Goal: Task Accomplishment & Management: Complete application form

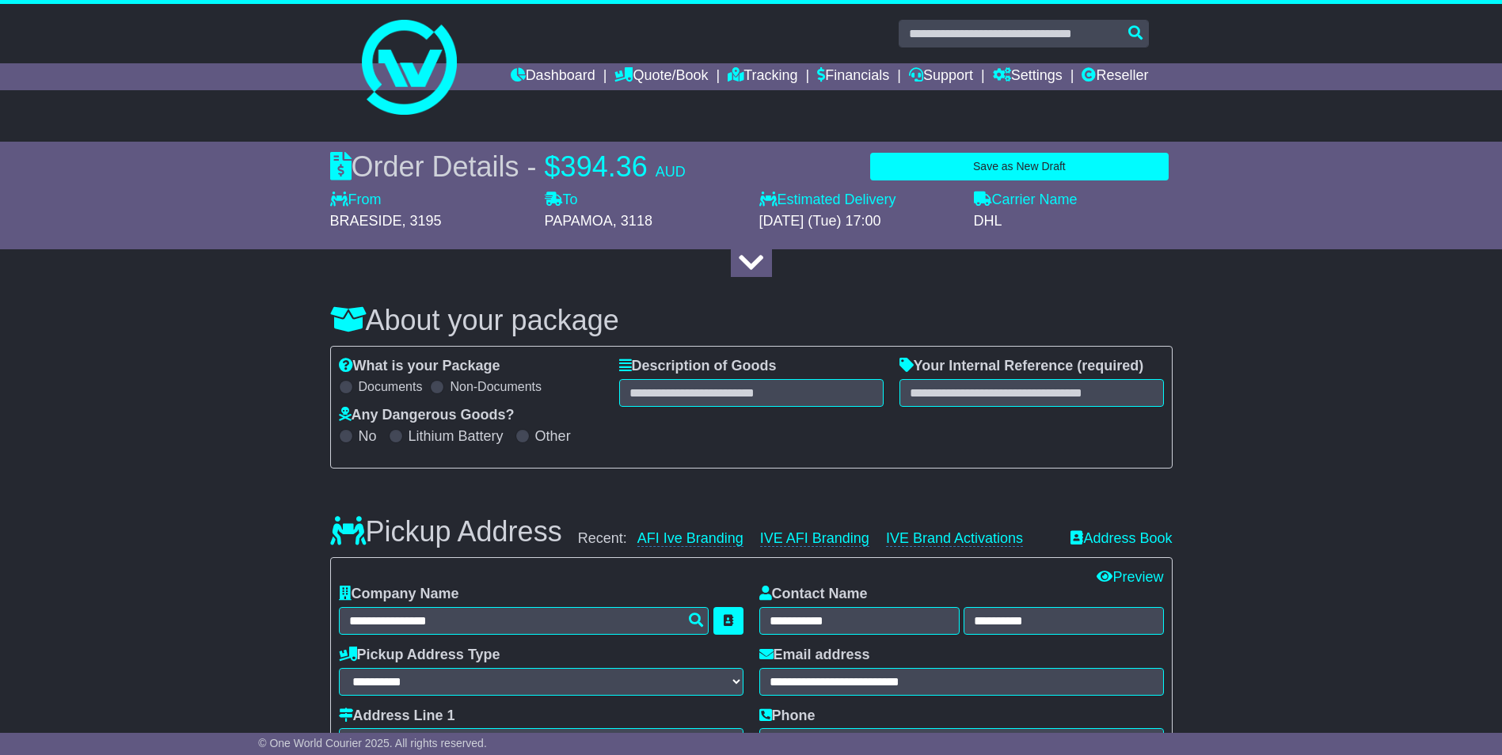
select select "***"
select select "*****"
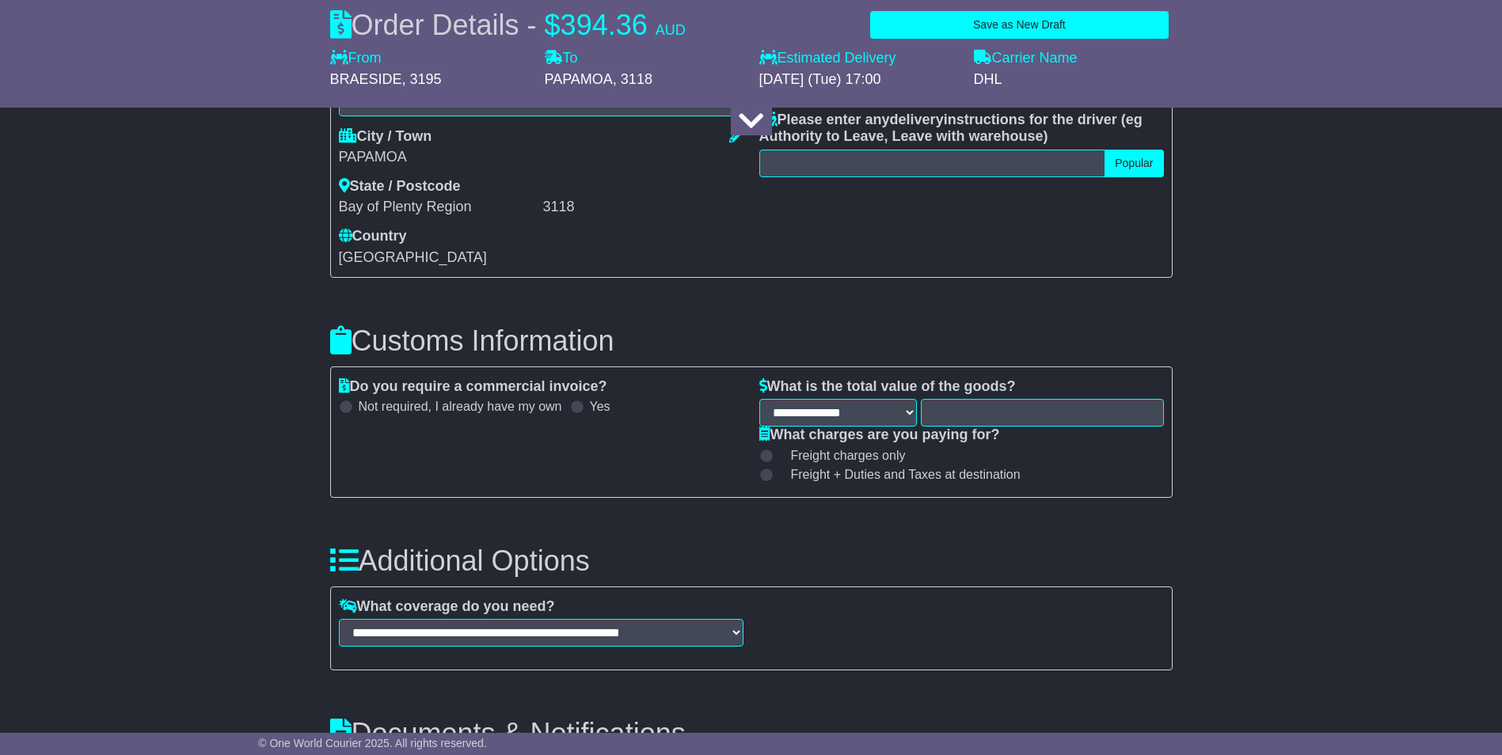
scroll to position [1338, 0]
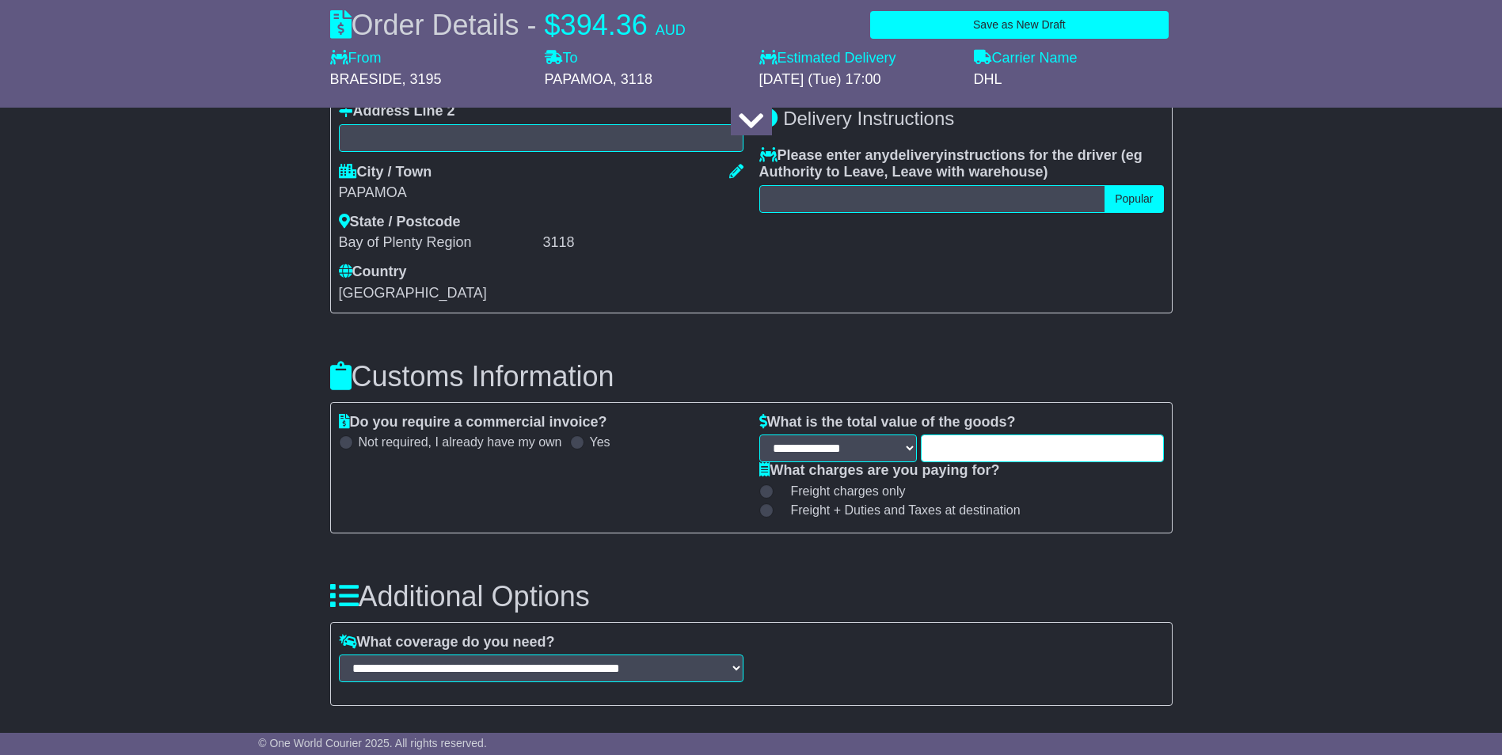
click at [999, 449] on input "text" at bounding box center [1042, 449] width 243 height 28
type input "*******"
click at [1209, 321] on div "About your package What is your Package Documents Non-Documents What are the In…" at bounding box center [751, 123] width 1502 height 2377
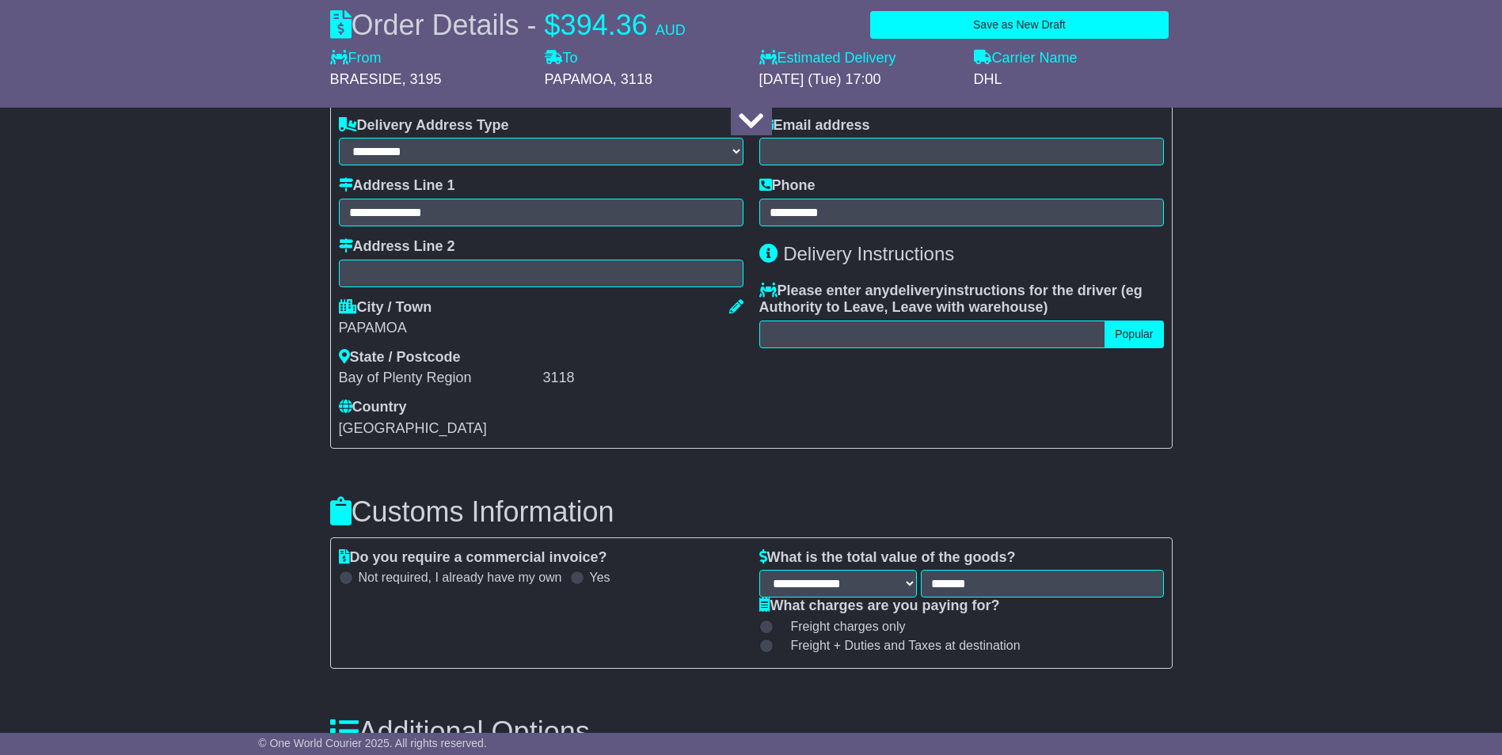
scroll to position [1259, 0]
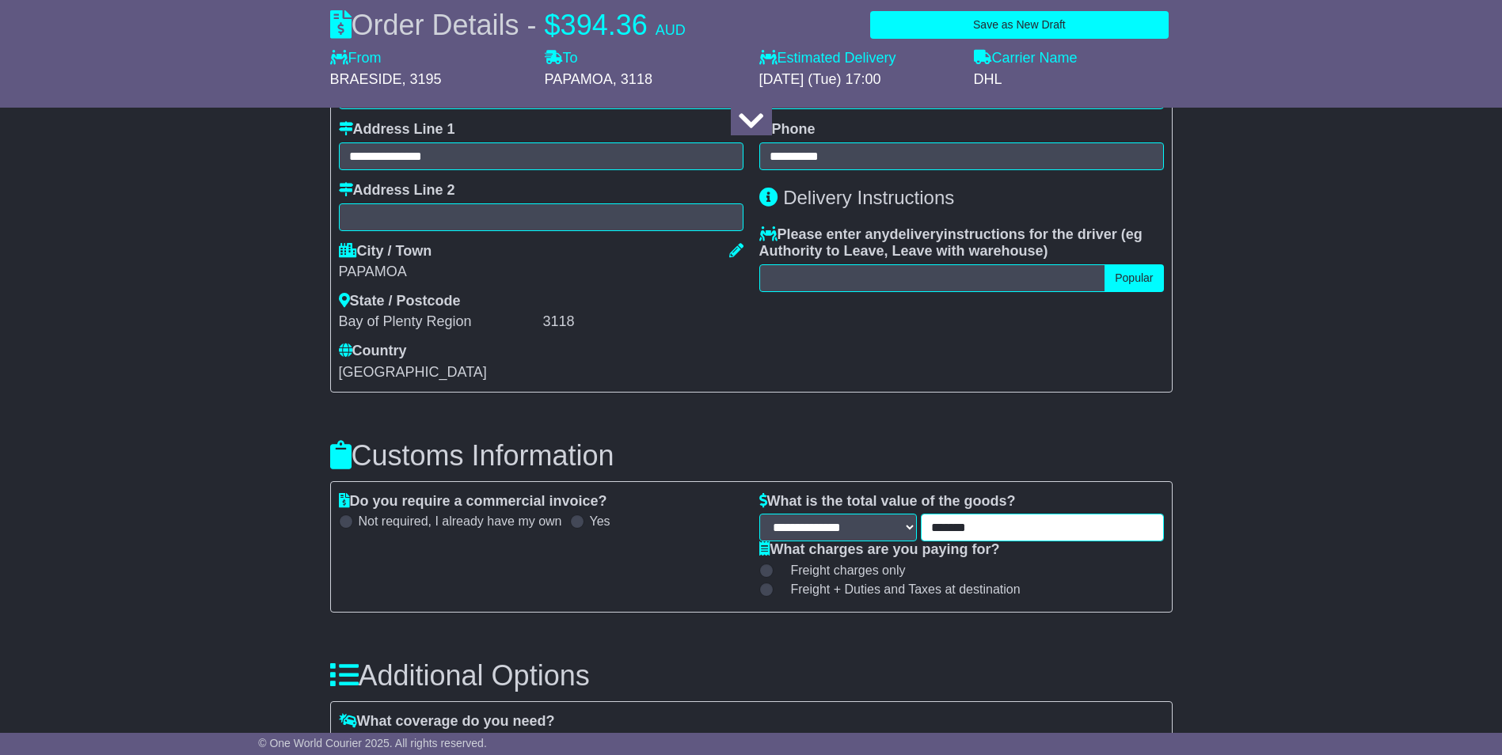
click at [1067, 536] on input "*******" at bounding box center [1042, 528] width 243 height 28
click at [1295, 522] on div "About your package What is your Package Documents Non-Documents What are the In…" at bounding box center [751, 202] width 1502 height 2377
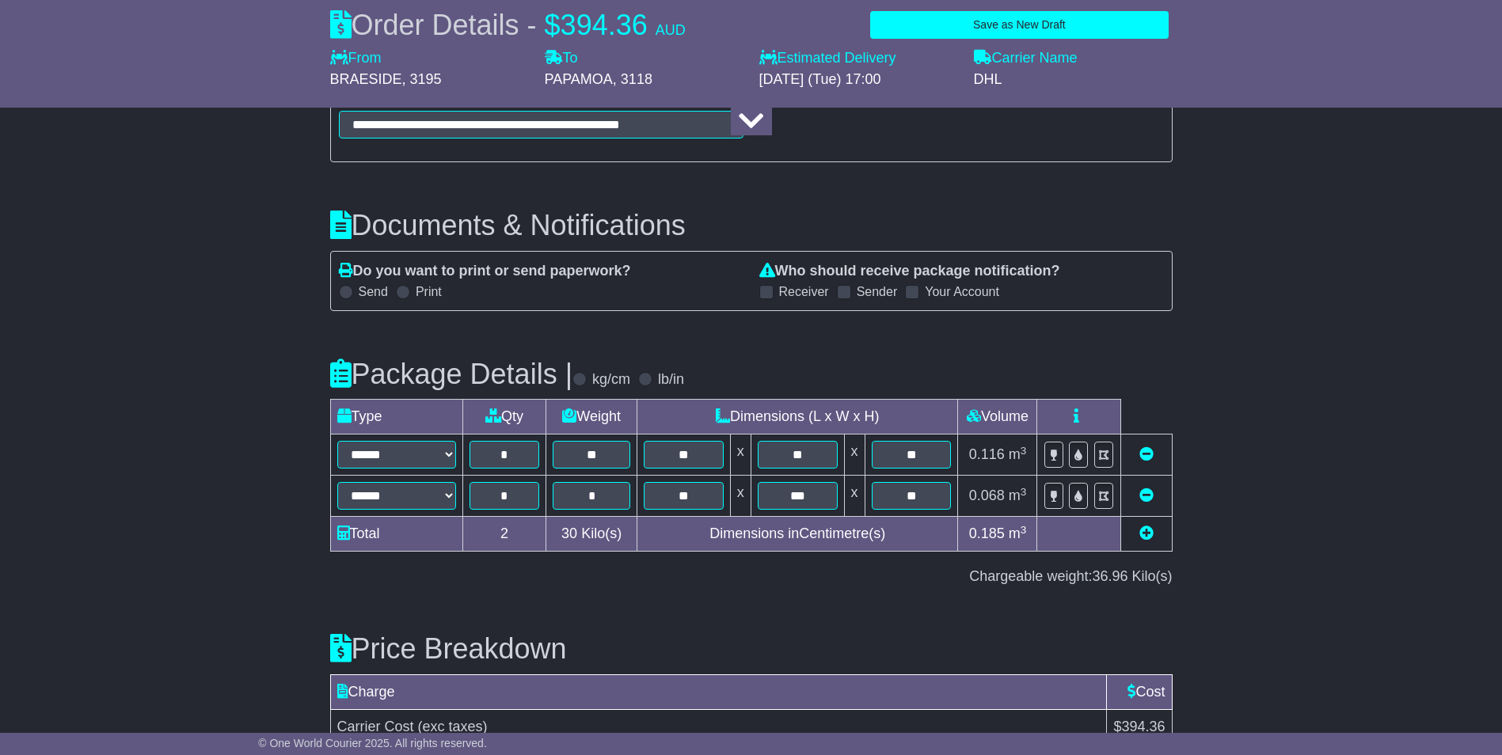
scroll to position [1971, 0]
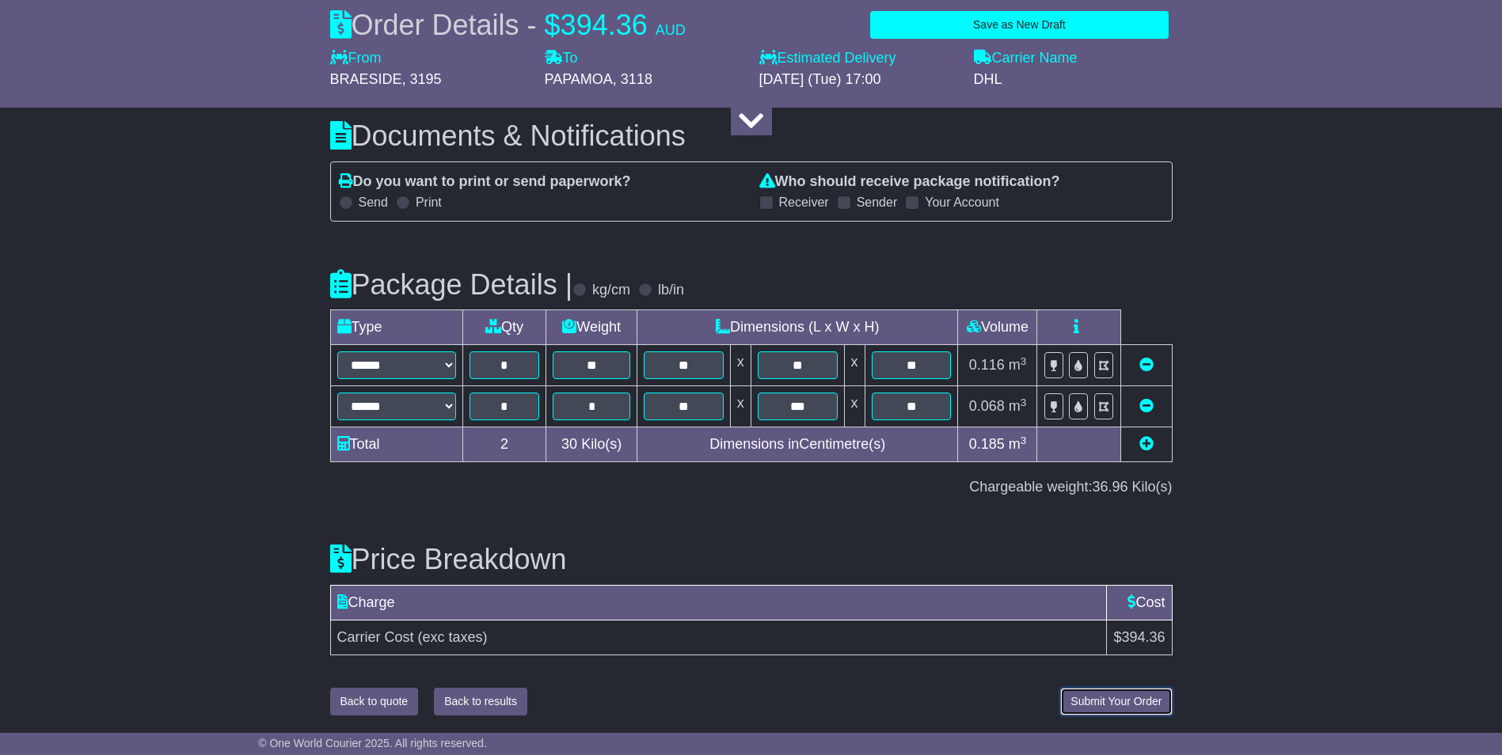
click at [1162, 702] on button "Submit Your Order" at bounding box center [1116, 702] width 112 height 28
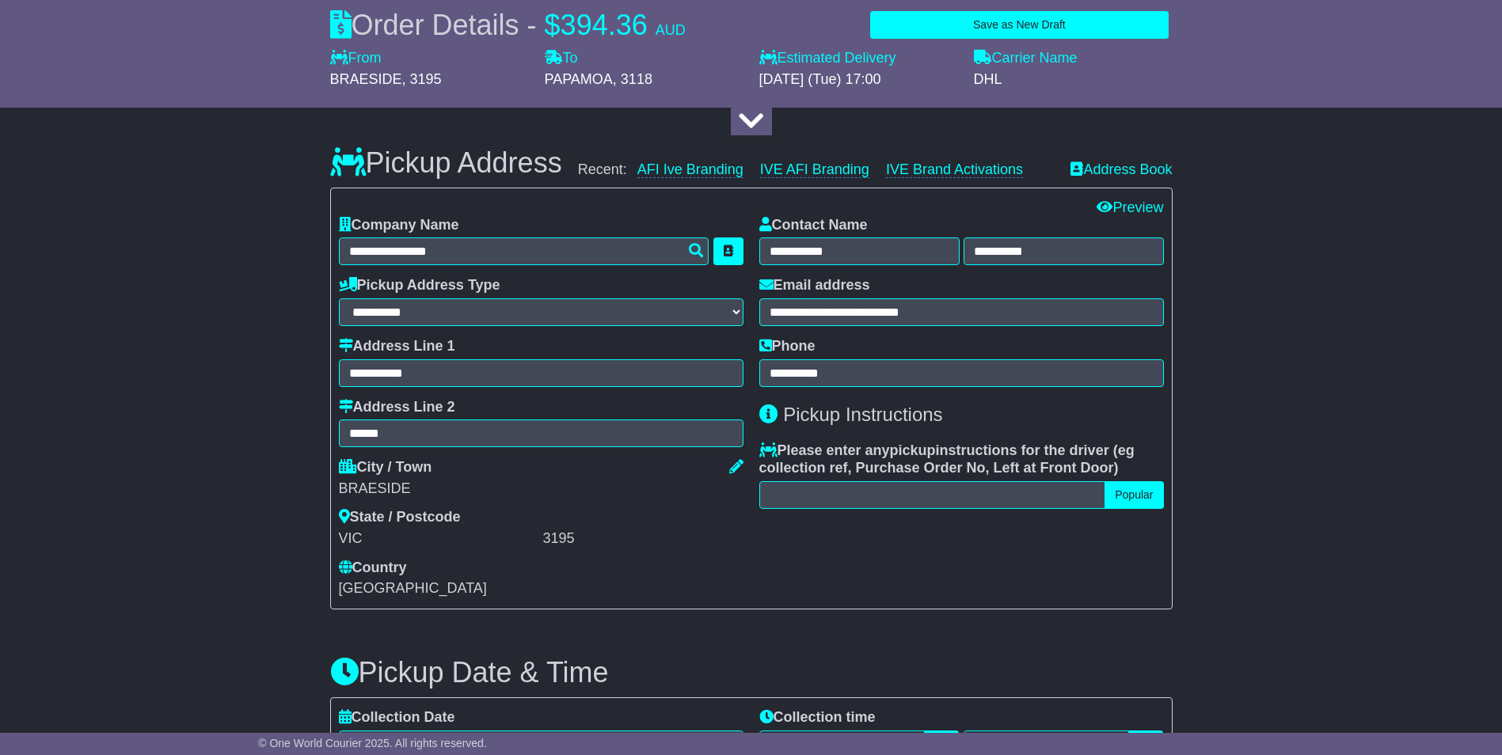
scroll to position [706, 0]
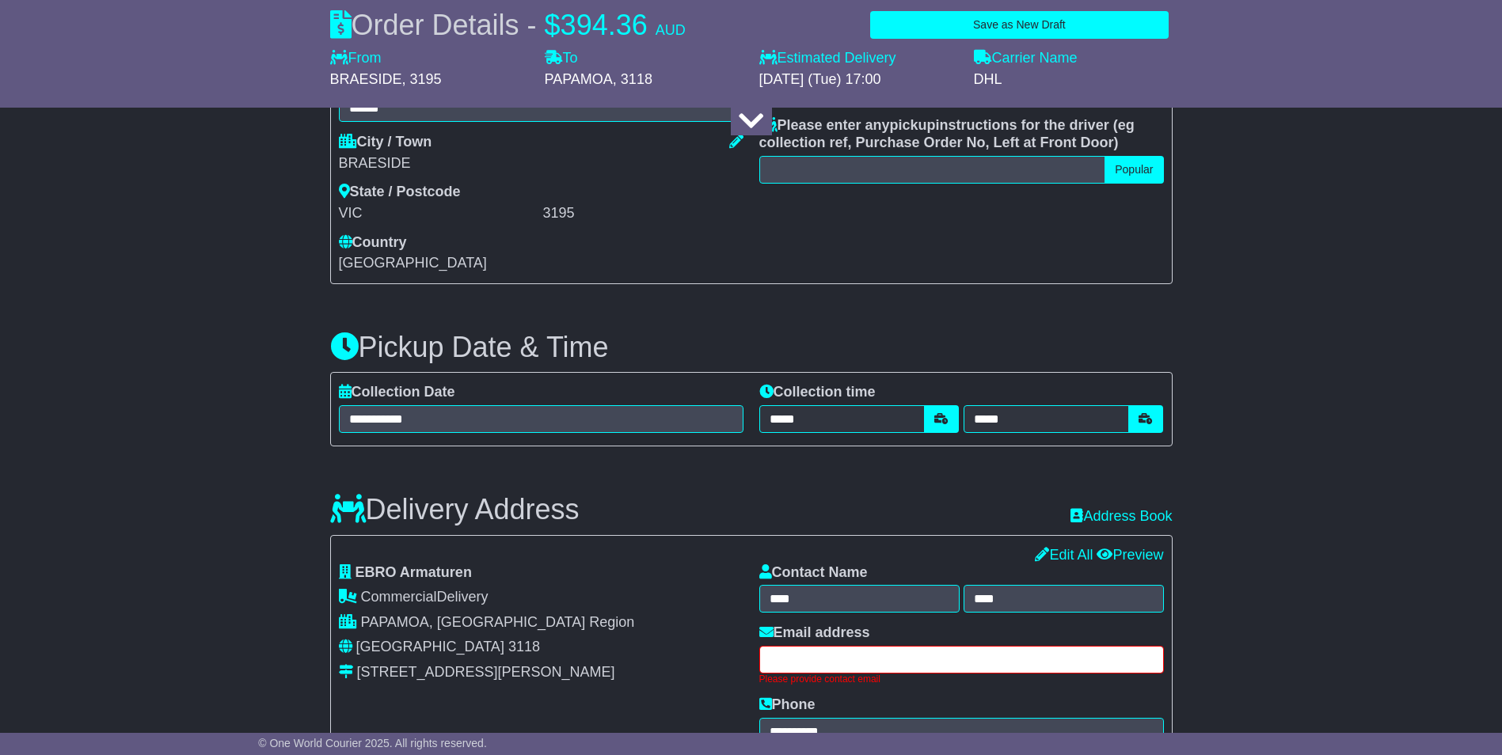
click at [1005, 659] on input "text" at bounding box center [961, 660] width 404 height 28
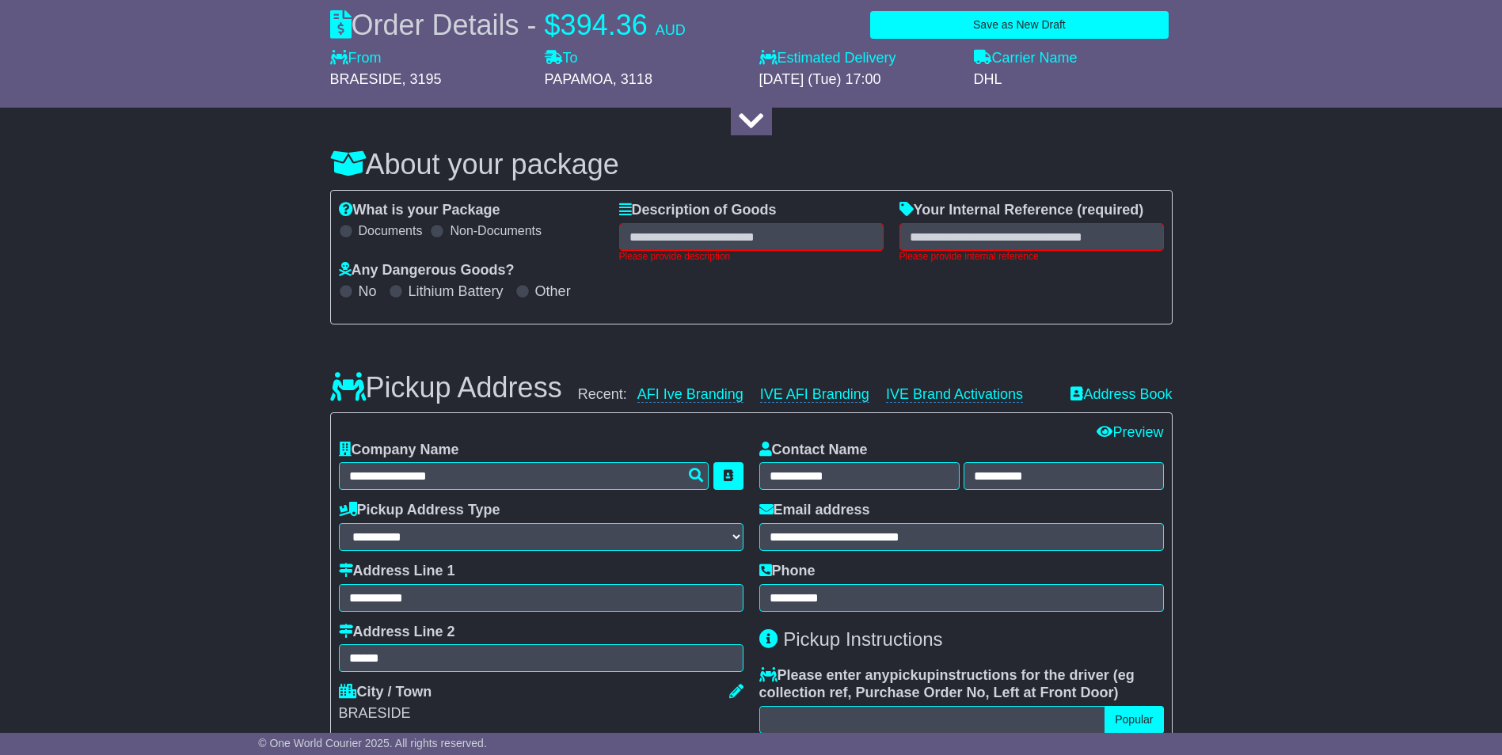
scroll to position [0, 0]
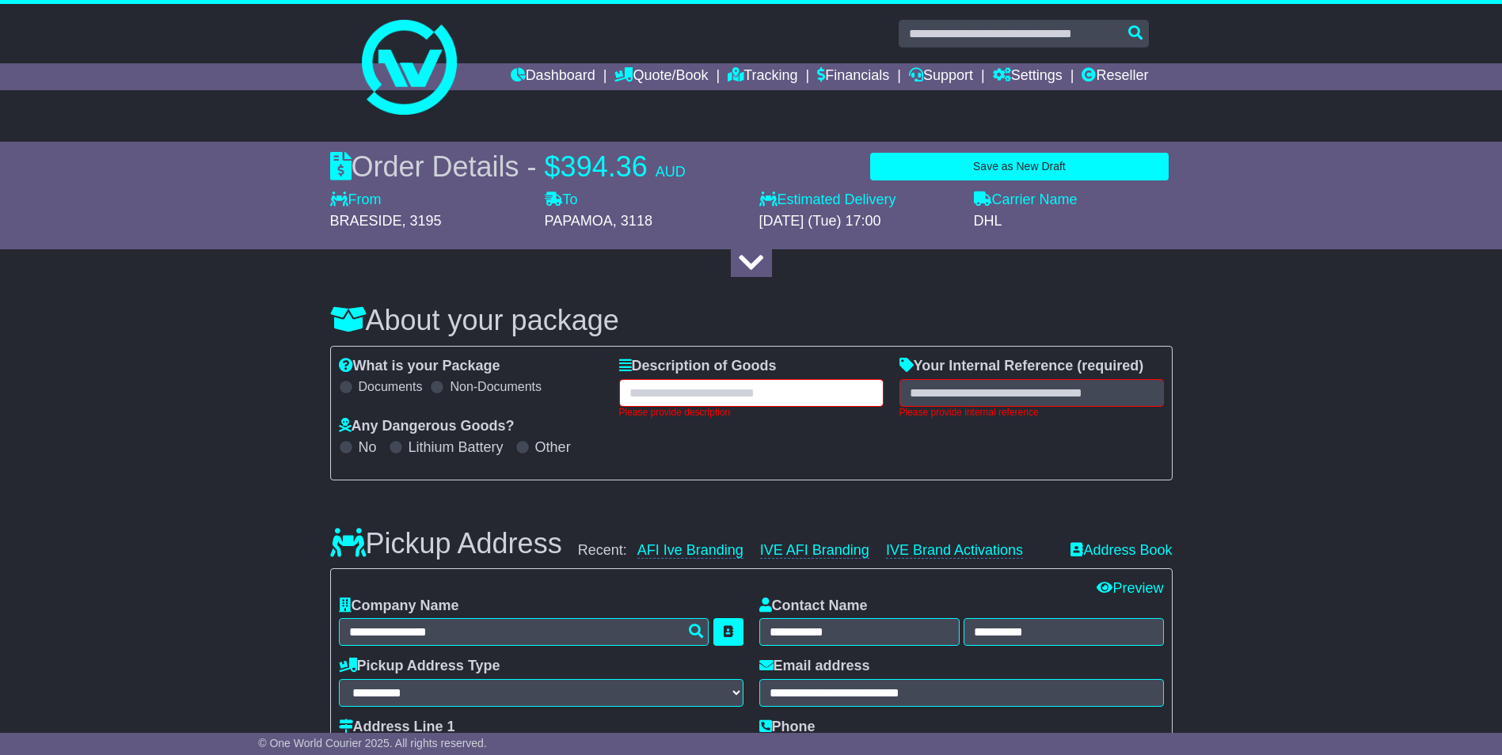
click at [814, 398] on input "text" at bounding box center [751, 393] width 264 height 28
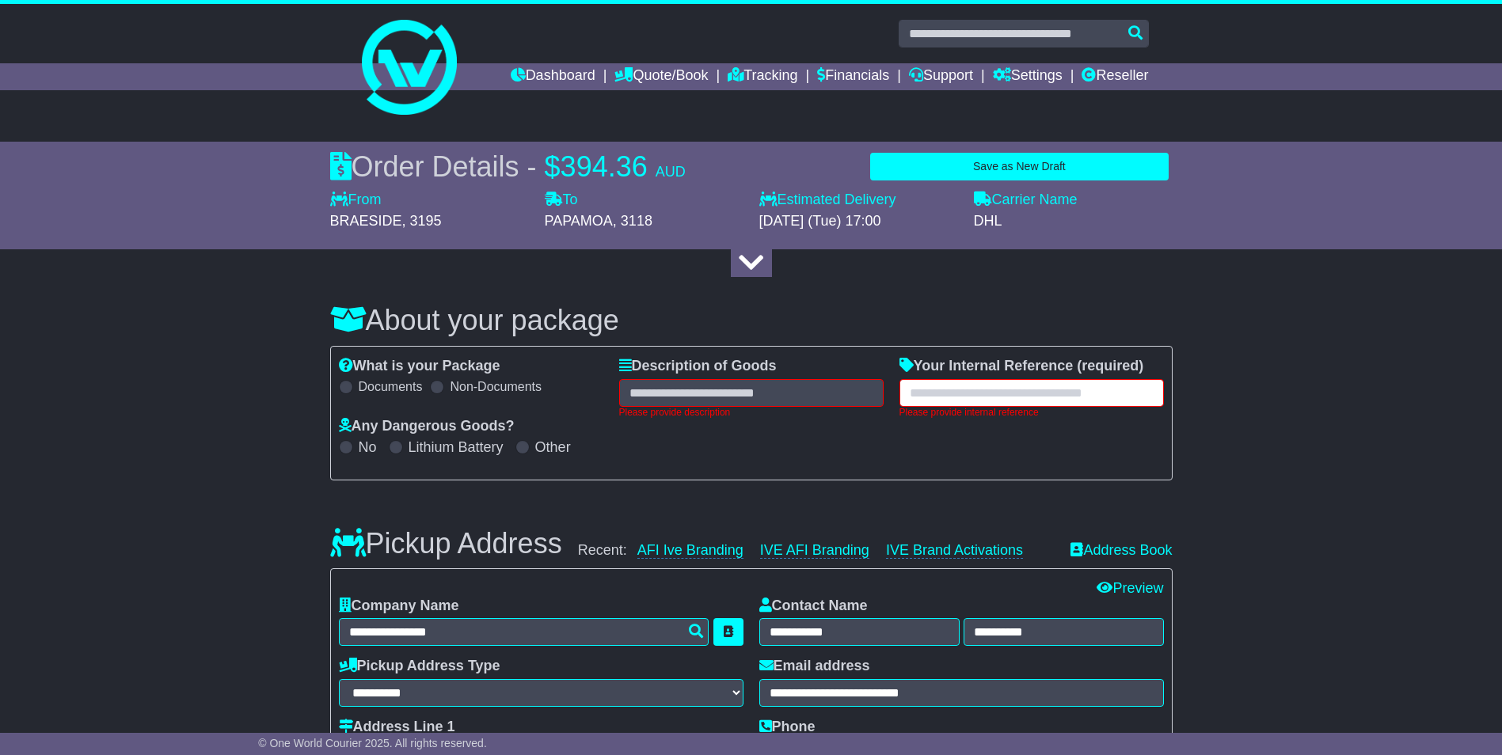
click at [1058, 401] on input "text" at bounding box center [1031, 393] width 264 height 28
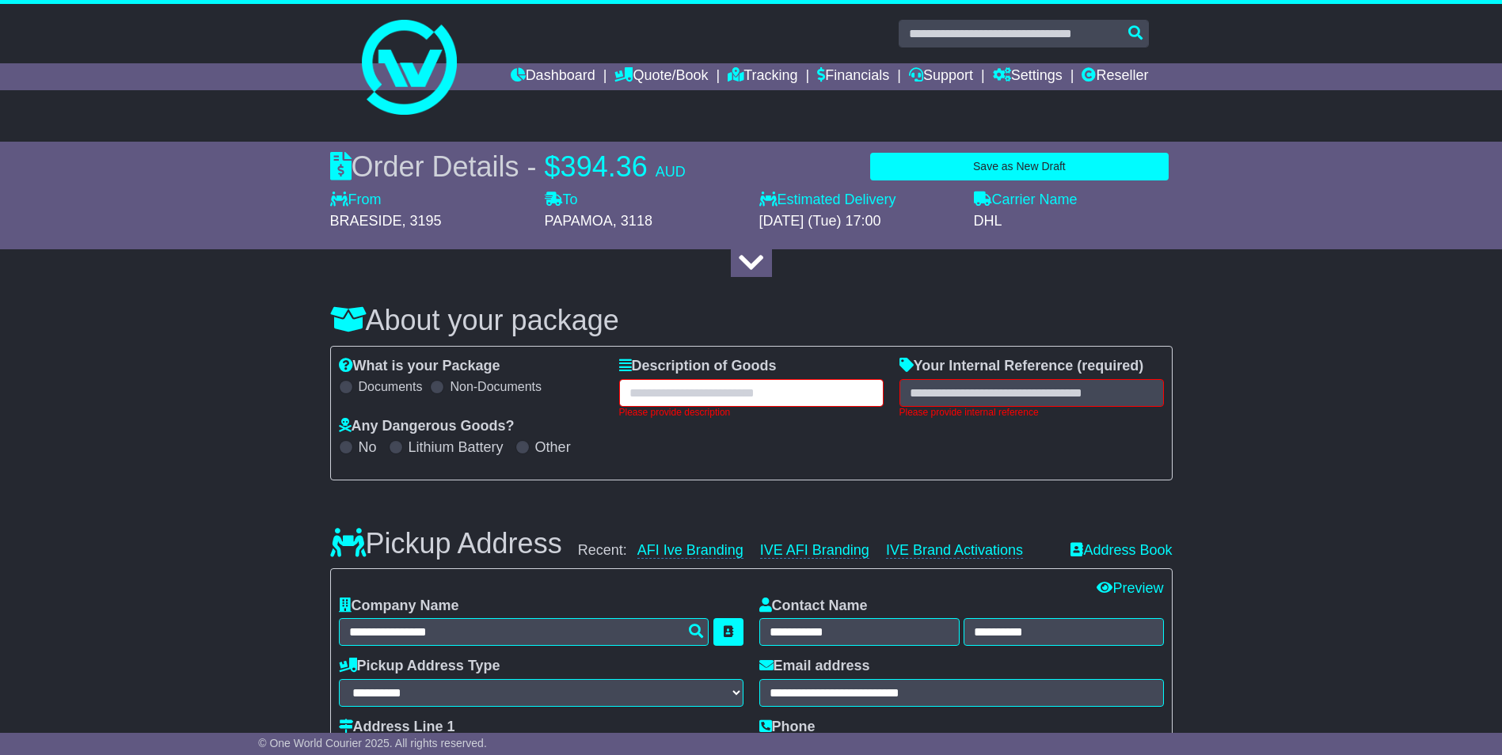
click at [826, 392] on input "text" at bounding box center [751, 393] width 264 height 28
click at [823, 400] on input "text" at bounding box center [751, 393] width 264 height 28
drag, startPoint x: 760, startPoint y: 389, endPoint x: 811, endPoint y: 379, distance: 52.3
click at [760, 389] on input "text" at bounding box center [751, 393] width 264 height 28
paste input "**********"
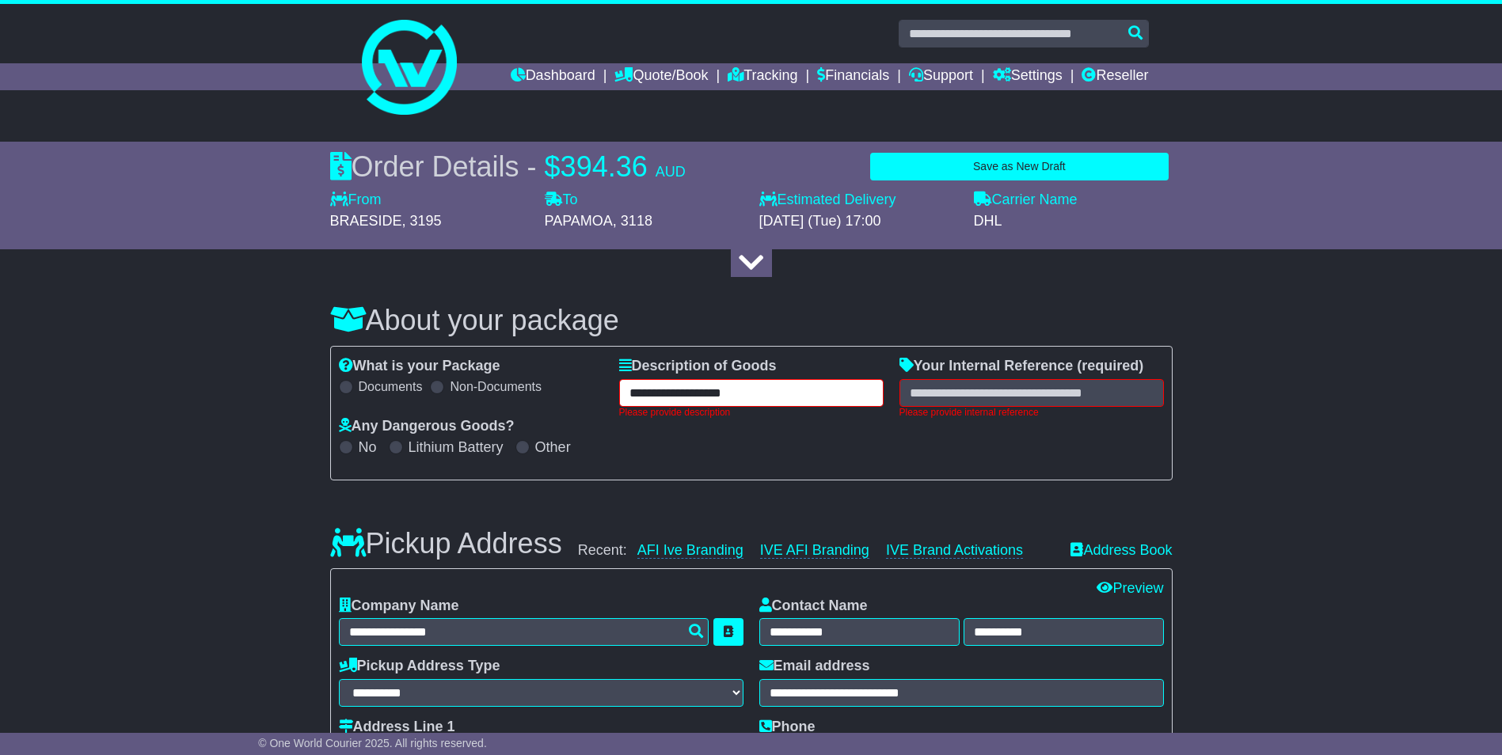
type input "**********"
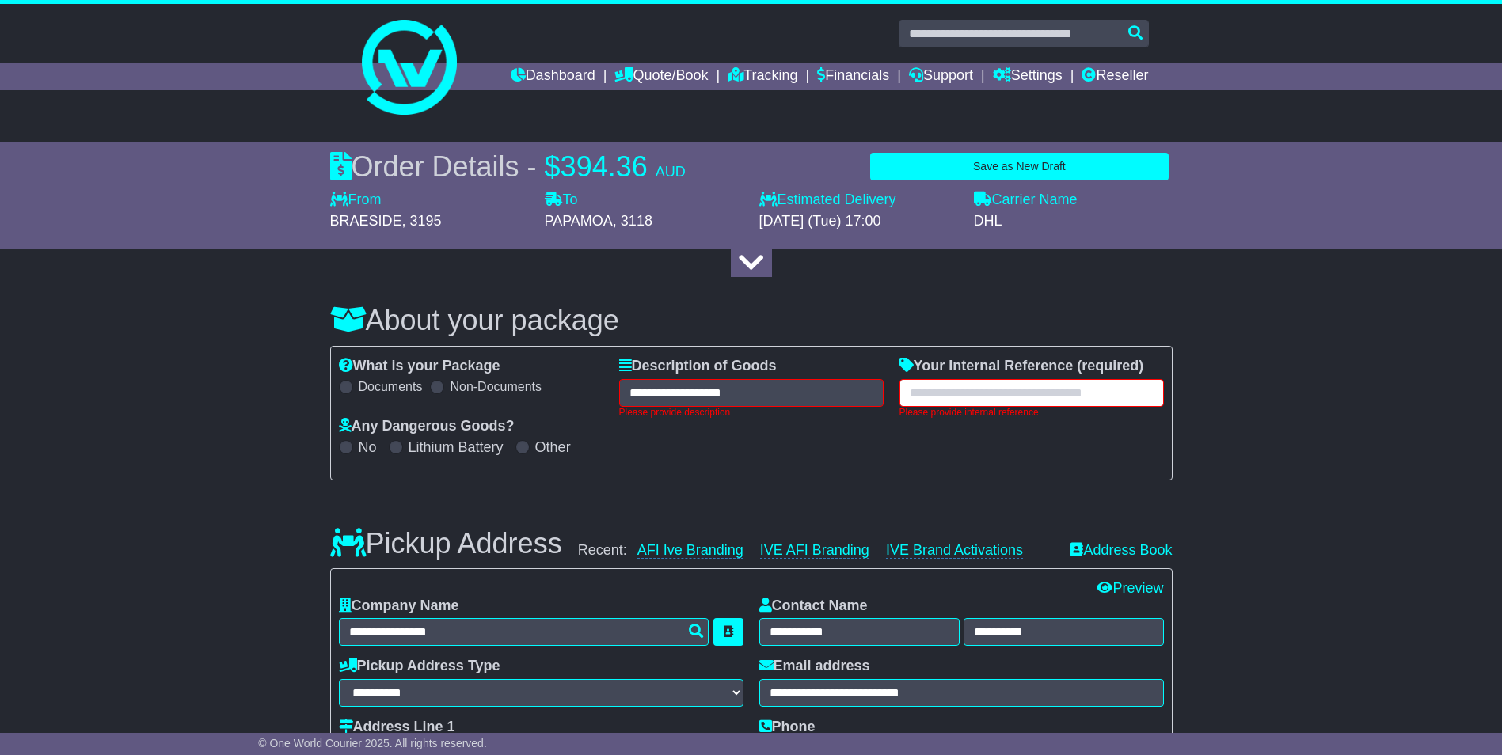
click at [1111, 393] on input "text" at bounding box center [1031, 393] width 264 height 28
click at [989, 404] on input "text" at bounding box center [1031, 393] width 264 height 28
paste input "*********"
type input "*********"
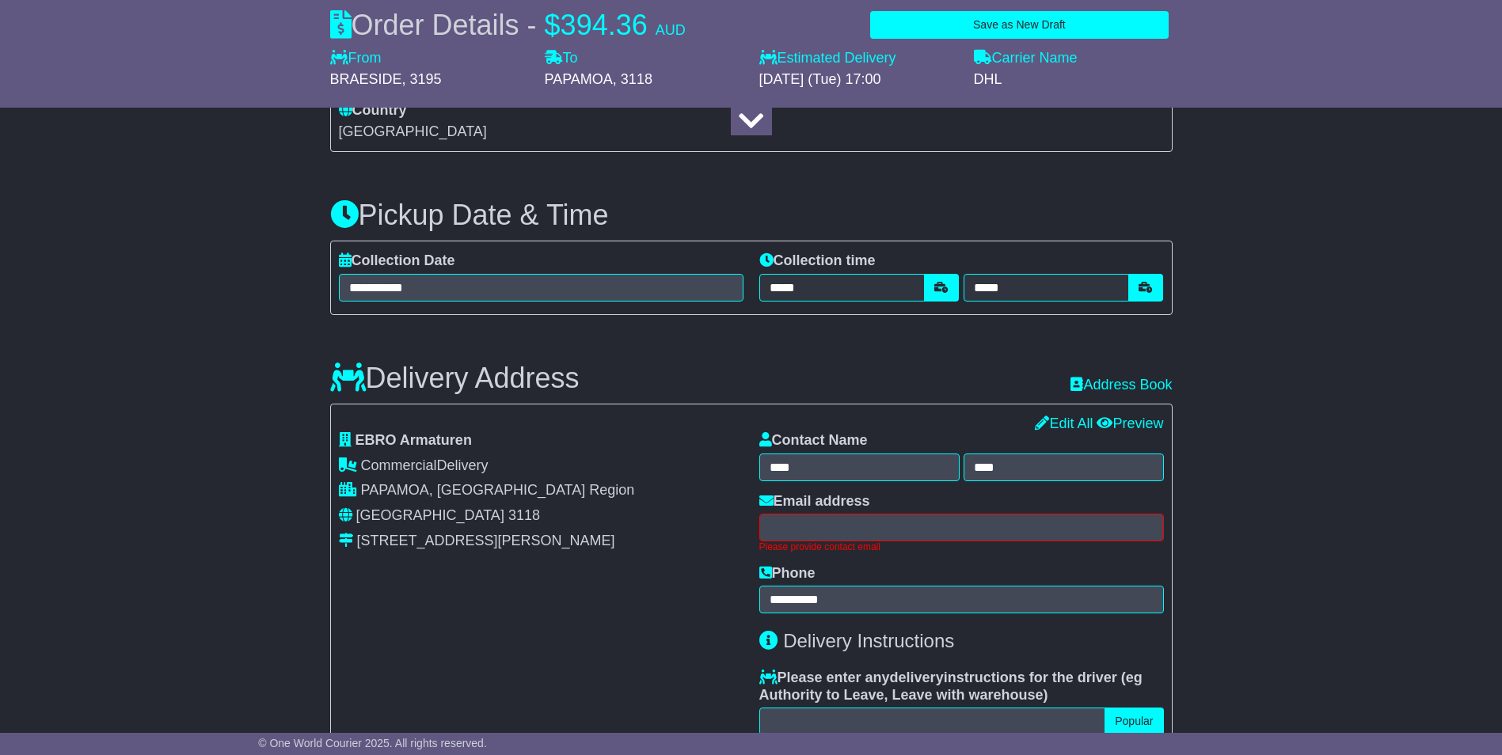
scroll to position [871, 0]
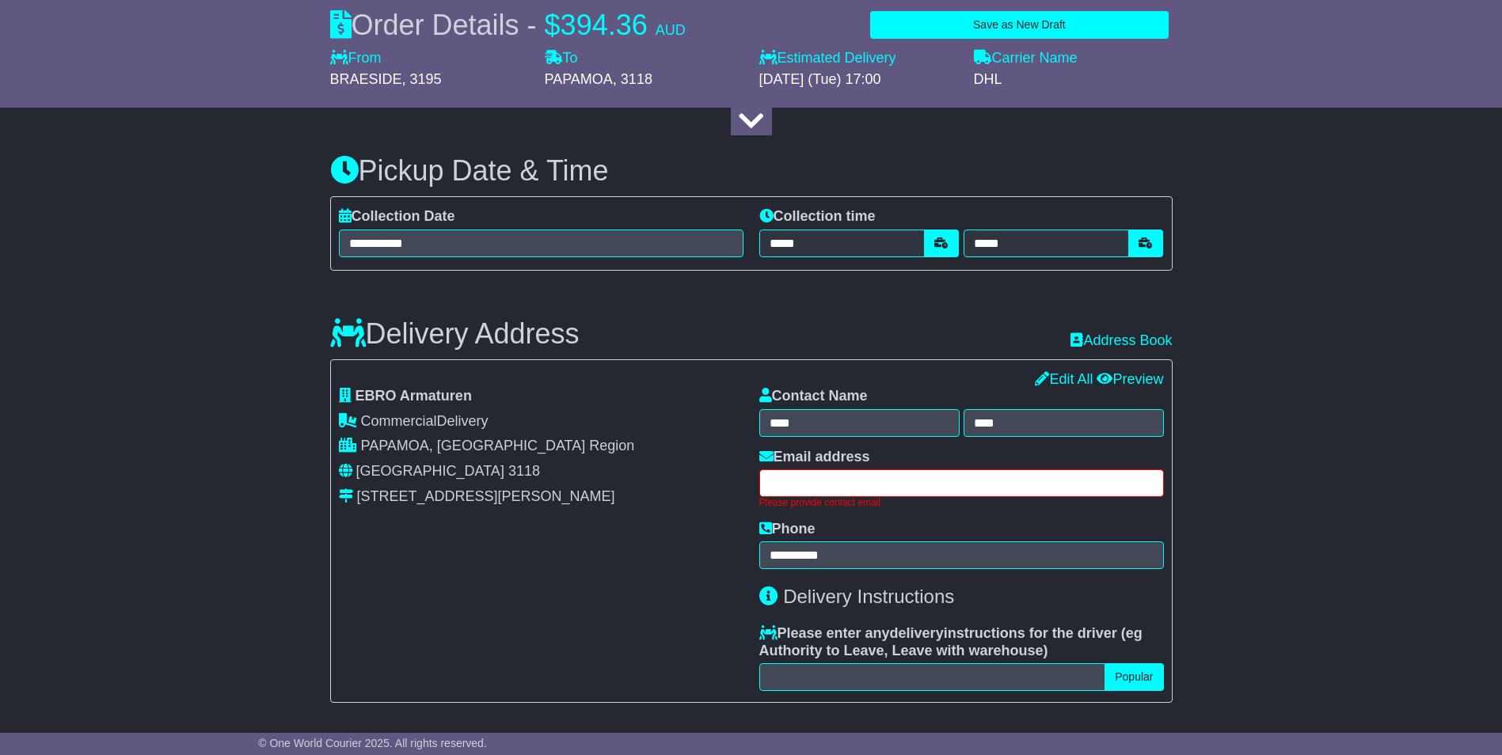
click at [1099, 488] on input "text" at bounding box center [961, 483] width 404 height 28
click at [1025, 493] on input "text" at bounding box center [961, 483] width 404 height 28
paste input "**********"
type input "**********"
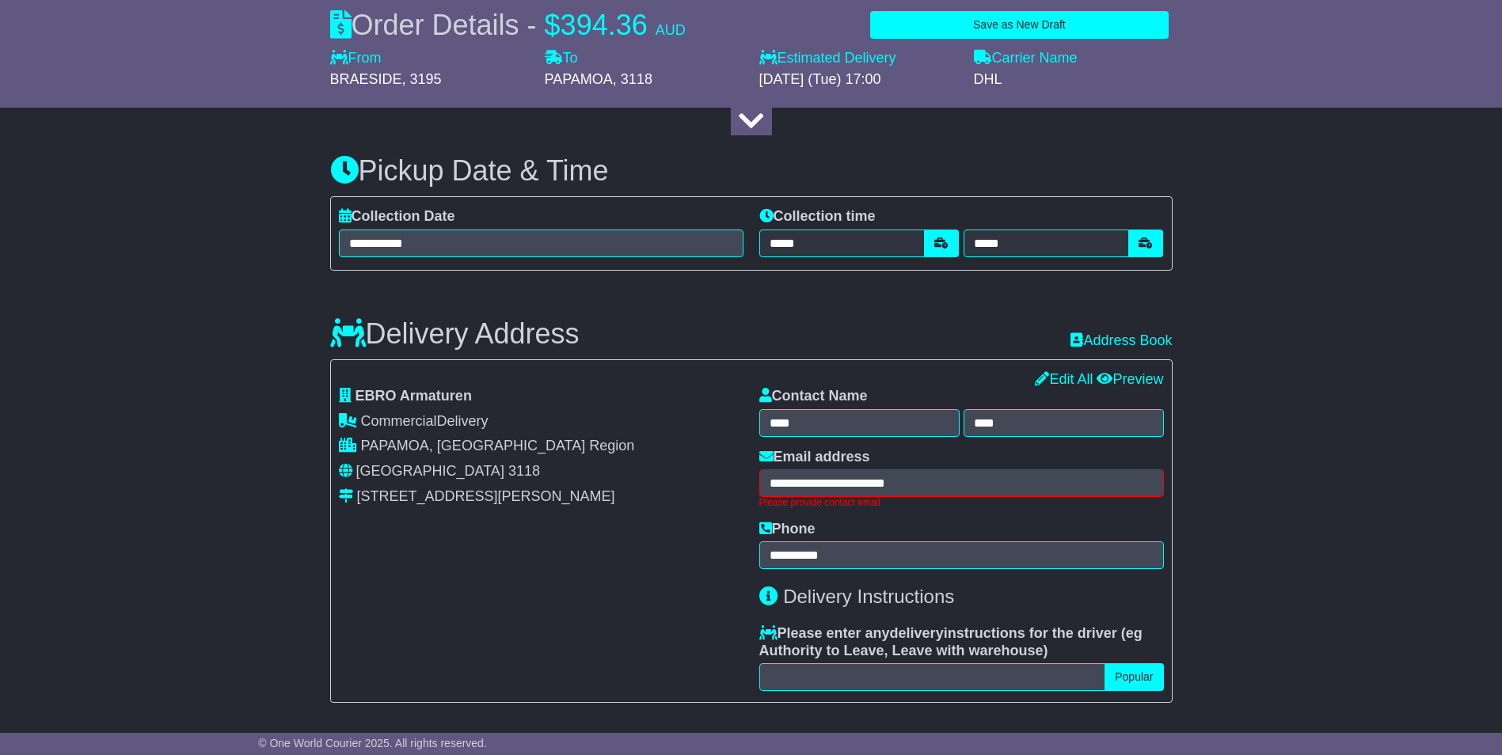
click at [1300, 484] on div "**********" at bounding box center [751, 552] width 1502 height 2300
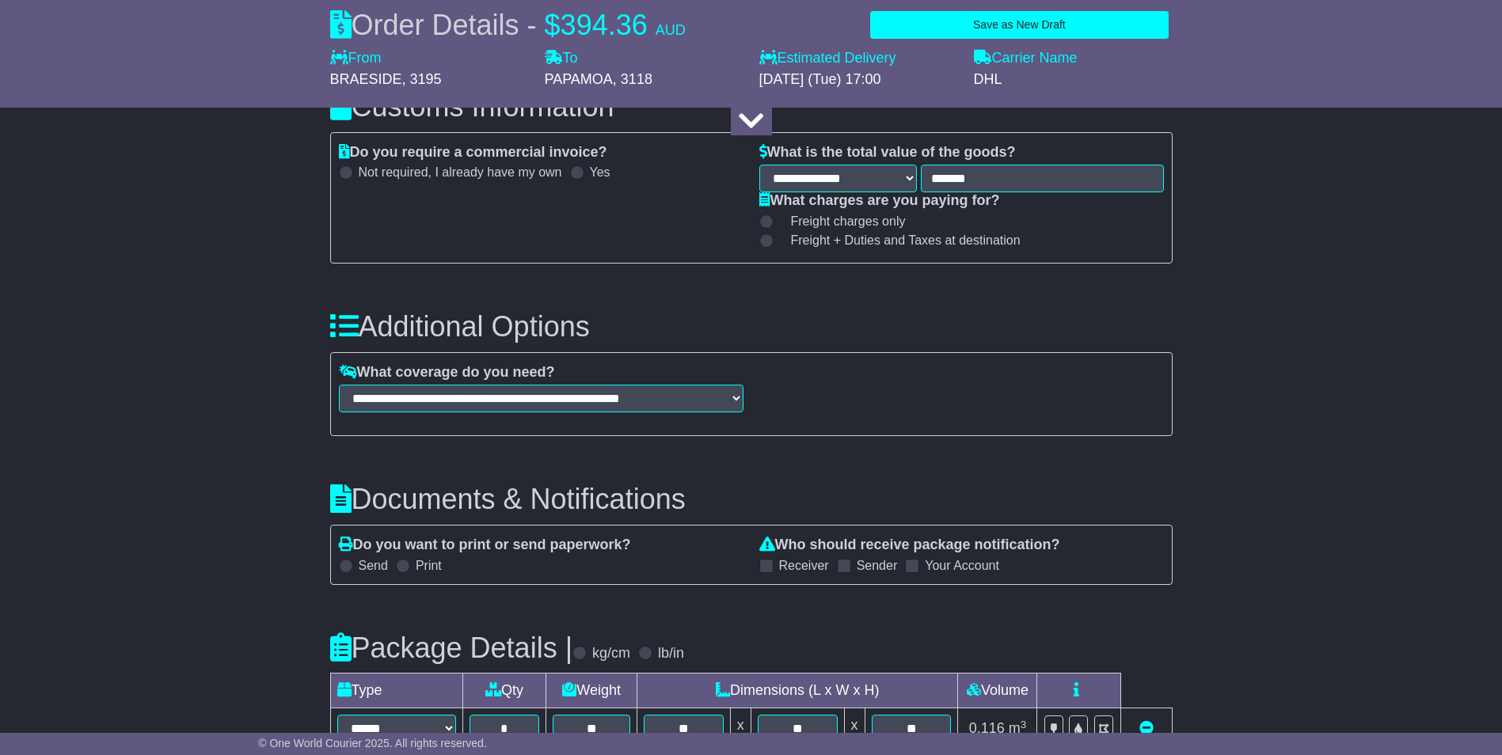
scroll to position [1882, 0]
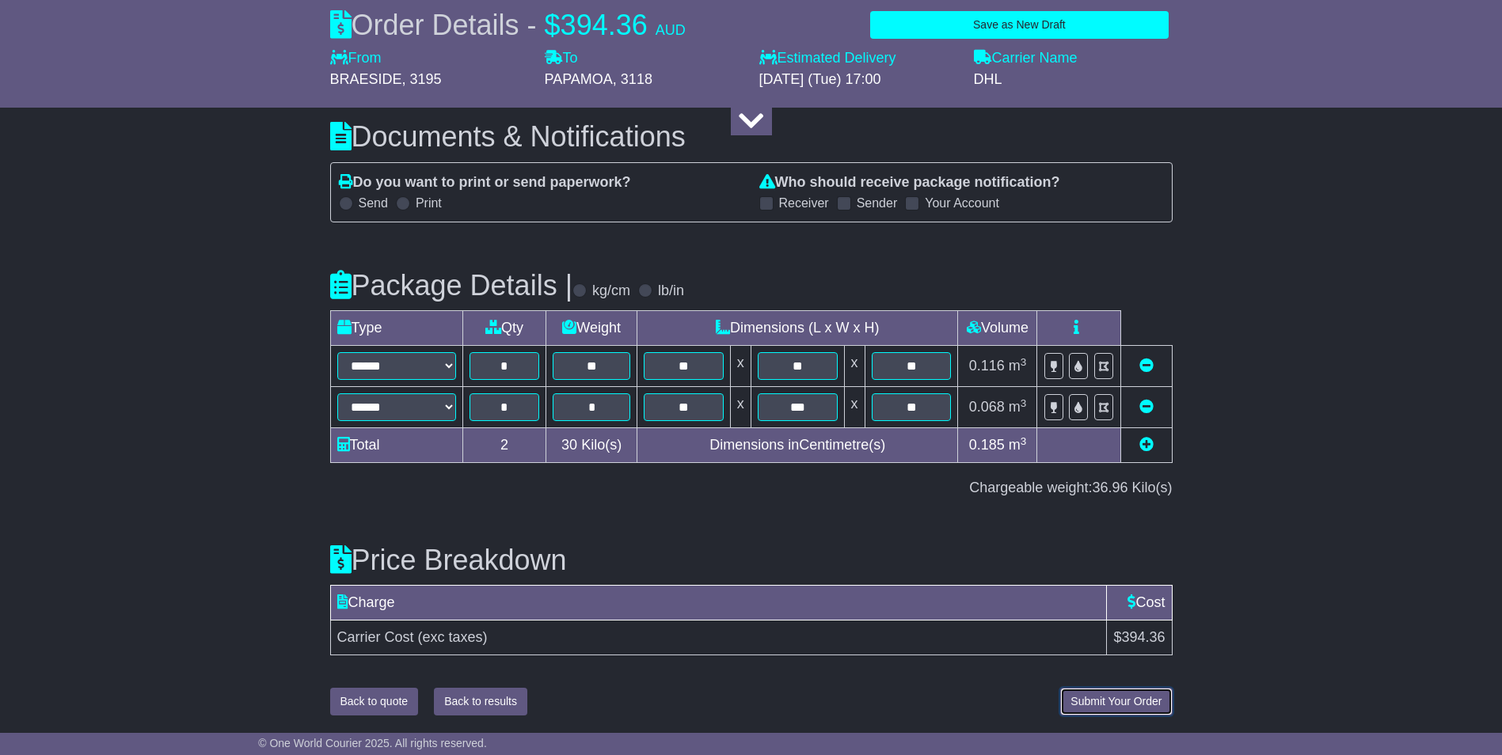
click at [1141, 696] on span "Submit Your Order" at bounding box center [1115, 701] width 91 height 13
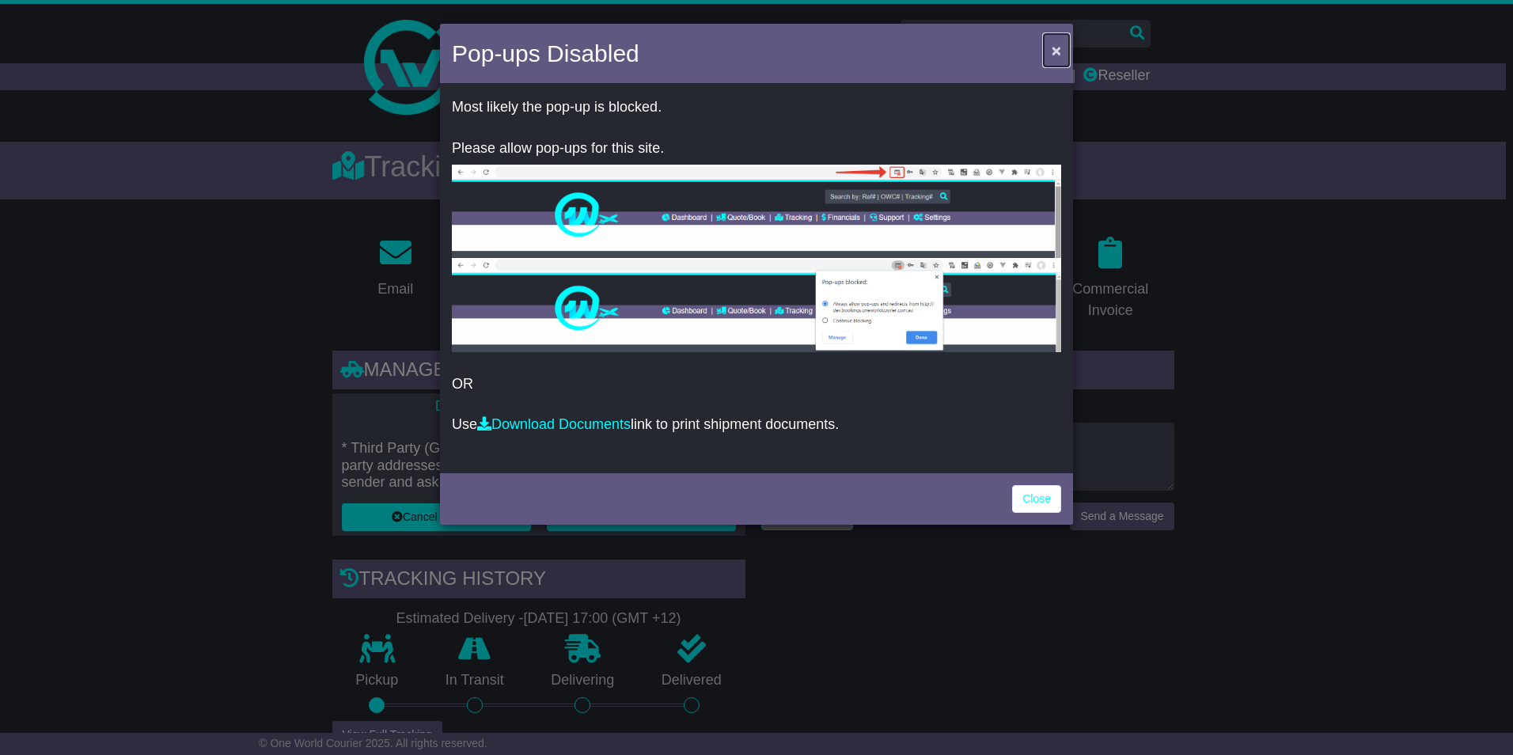
click at [1051, 55] on button "×" at bounding box center [1056, 50] width 25 height 32
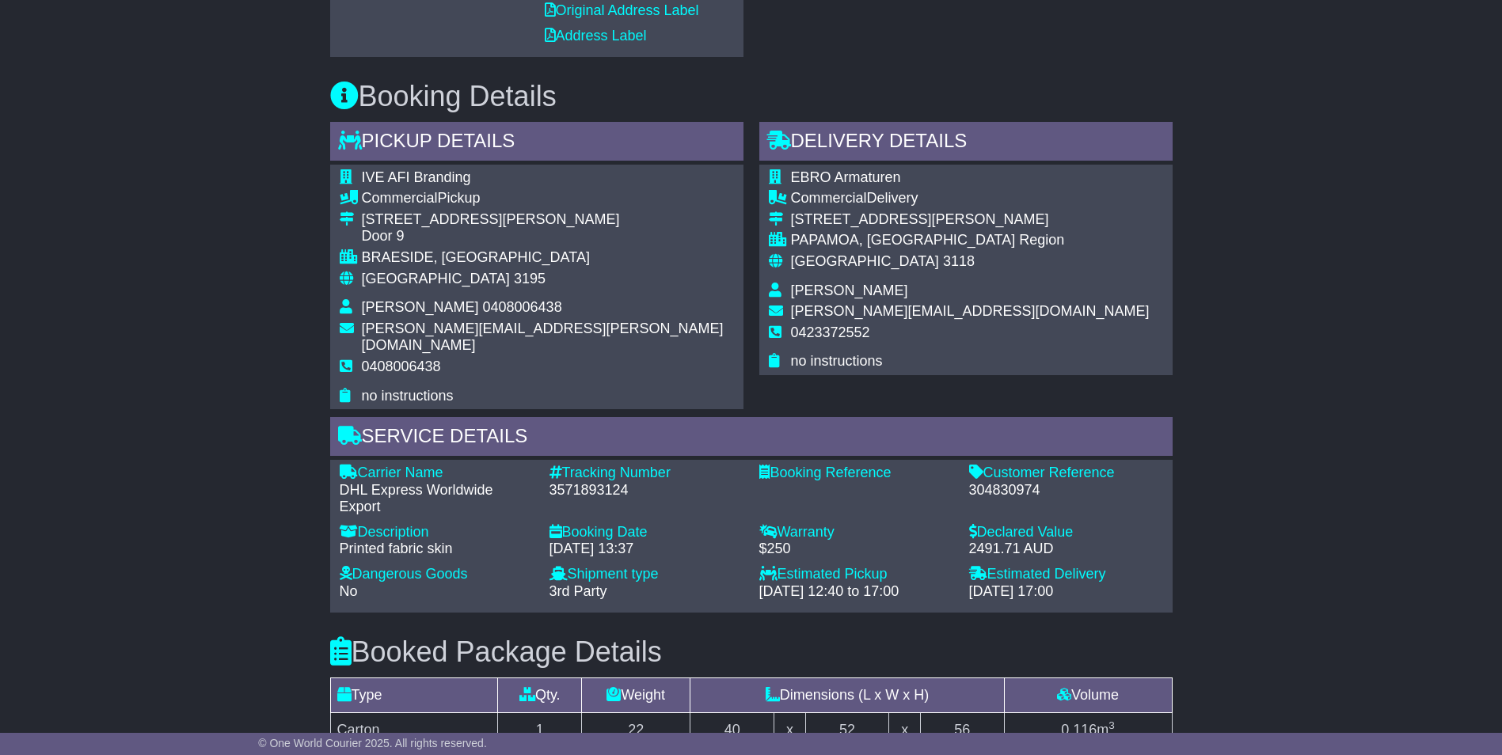
scroll to position [727, 0]
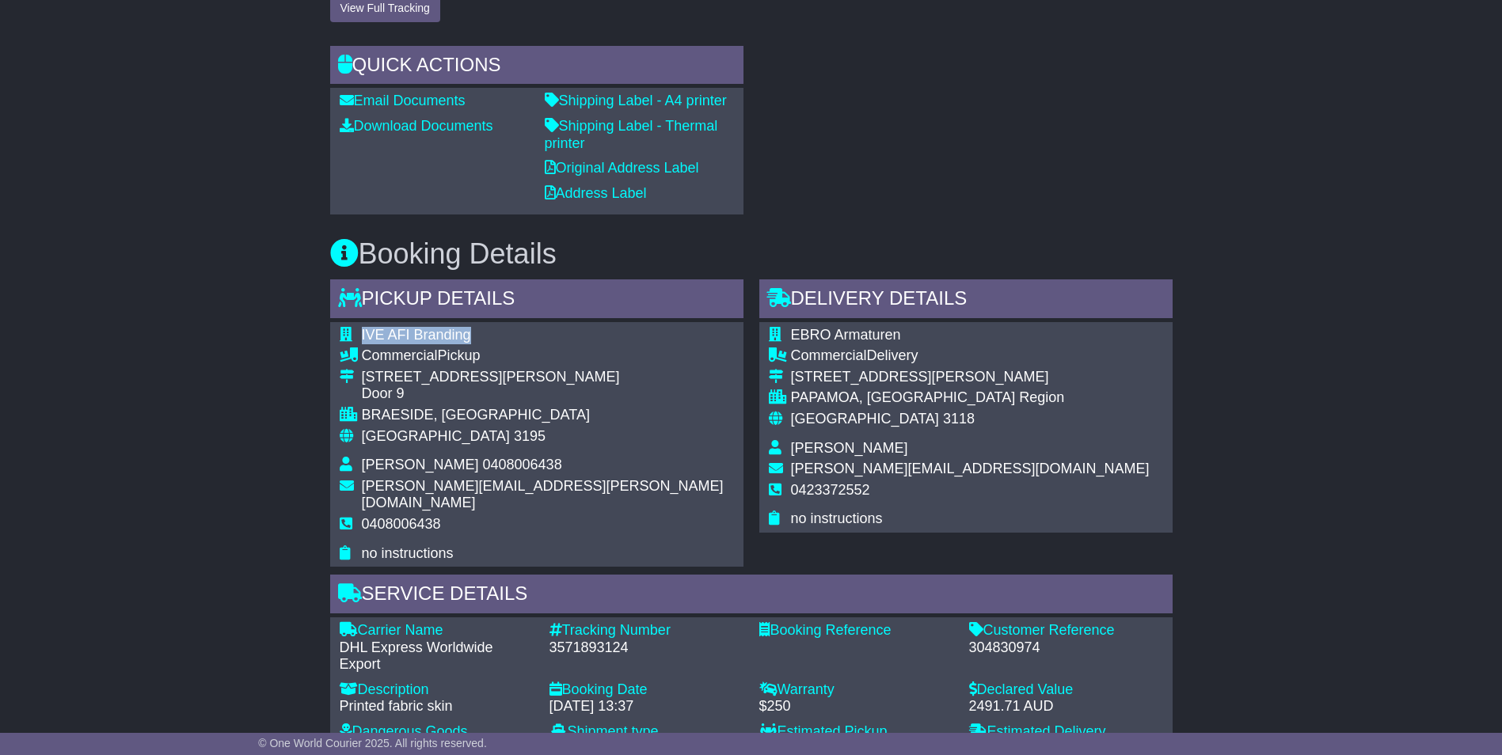
drag, startPoint x: 454, startPoint y: 333, endPoint x: 361, endPoint y: 331, distance: 92.6
click at [362, 331] on td "IVE AFI Branding" at bounding box center [548, 337] width 372 height 21
drag, startPoint x: 876, startPoint y: 336, endPoint x: 782, endPoint y: 334, distance: 94.2
click at [782, 334] on tr "EBRO Armaturen" at bounding box center [959, 337] width 381 height 21
copy tr "EBRO Armaturen"
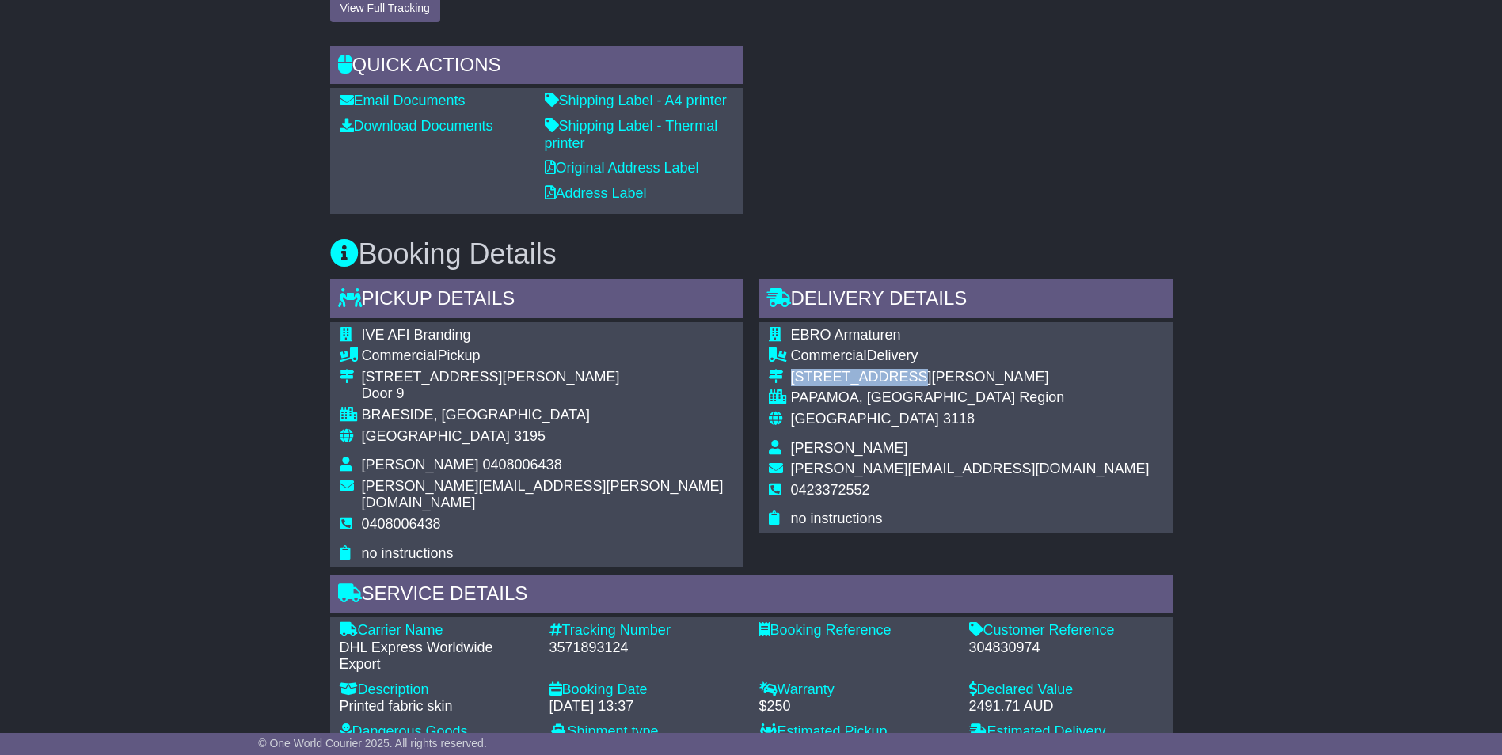
drag, startPoint x: 906, startPoint y: 372, endPoint x: 793, endPoint y: 374, distance: 113.2
click at [793, 374] on div "[STREET_ADDRESS][PERSON_NAME]" at bounding box center [970, 377] width 359 height 17
copy div "[STREET_ADDRESS][PERSON_NAME]"
drag, startPoint x: 792, startPoint y: 400, endPoint x: 857, endPoint y: 396, distance: 65.8
click at [856, 396] on div "PAPAMOA, [GEOGRAPHIC_DATA] Region" at bounding box center [970, 397] width 359 height 17
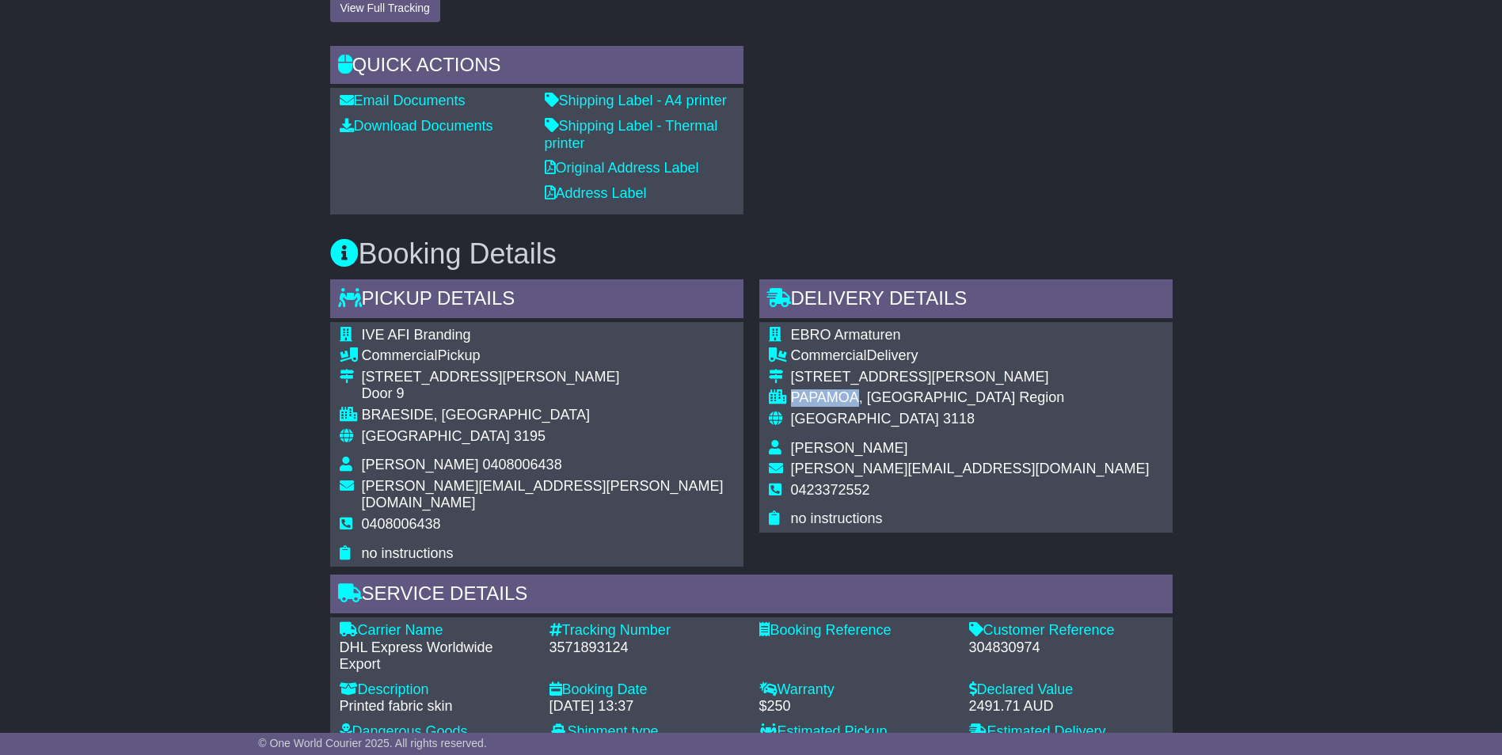
copy div "PAPAMOA"
drag, startPoint x: 820, startPoint y: 402, endPoint x: 808, endPoint y: 404, distance: 12.1
click at [820, 402] on div "PAPAMOA, [GEOGRAPHIC_DATA] Region" at bounding box center [970, 397] width 359 height 17
drag, startPoint x: 789, startPoint y: 398, endPoint x: 997, endPoint y: 396, distance: 207.4
click at [997, 396] on div "EBRO Armaturen Commercial Delivery [STREET_ADDRESS][PERSON_NAME] [GEOGRAPHIC_DA…" at bounding box center [965, 427] width 413 height 211
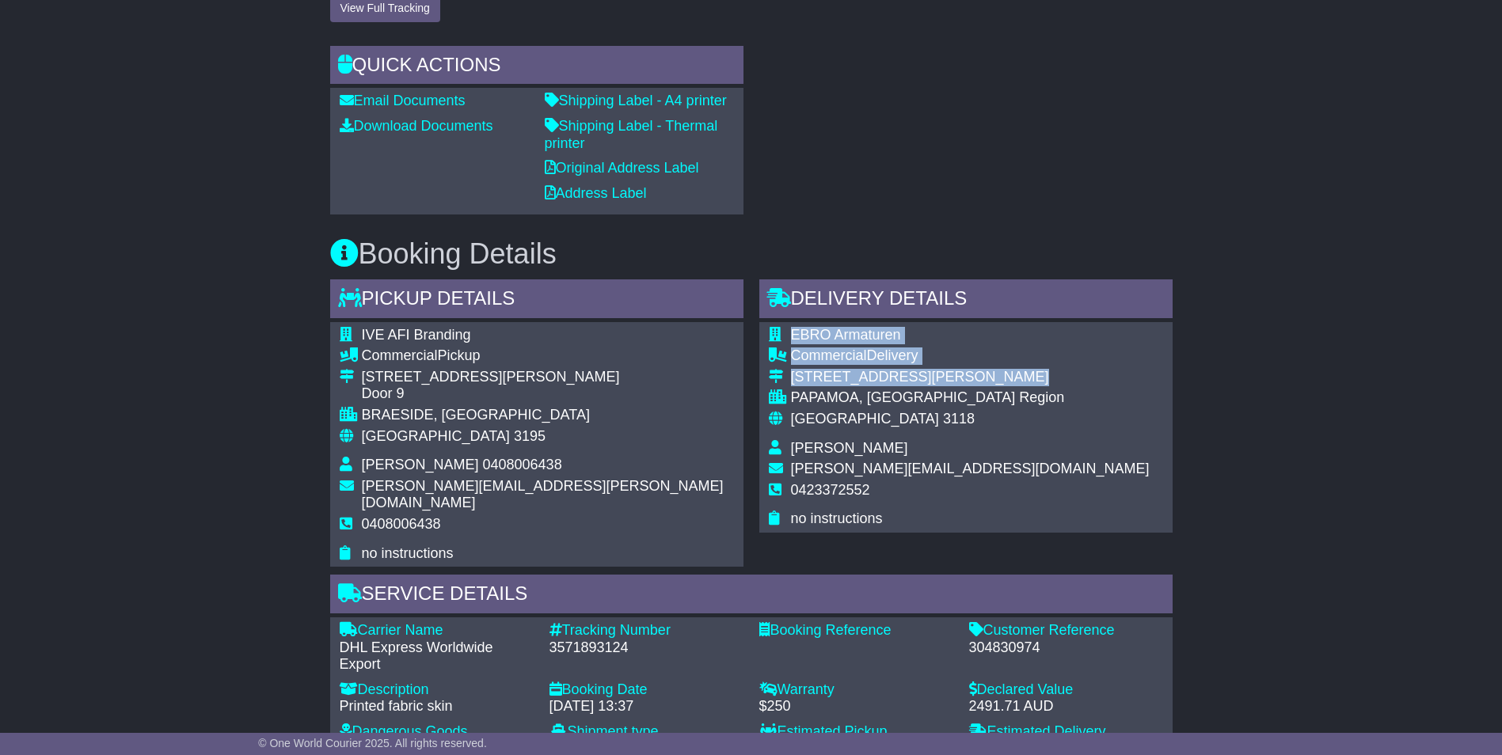
click at [995, 393] on div "EBRO Armaturen Commercial Delivery [STREET_ADDRESS][PERSON_NAME] [GEOGRAPHIC_DA…" at bounding box center [965, 427] width 413 height 211
drag, startPoint x: 938, startPoint y: 398, endPoint x: 875, endPoint y: 404, distance: 63.6
click at [937, 398] on div "PAPAMOA, [GEOGRAPHIC_DATA] Region" at bounding box center [970, 397] width 359 height 17
click at [845, 403] on div "PAPAMOA, [GEOGRAPHIC_DATA] Region" at bounding box center [970, 397] width 359 height 17
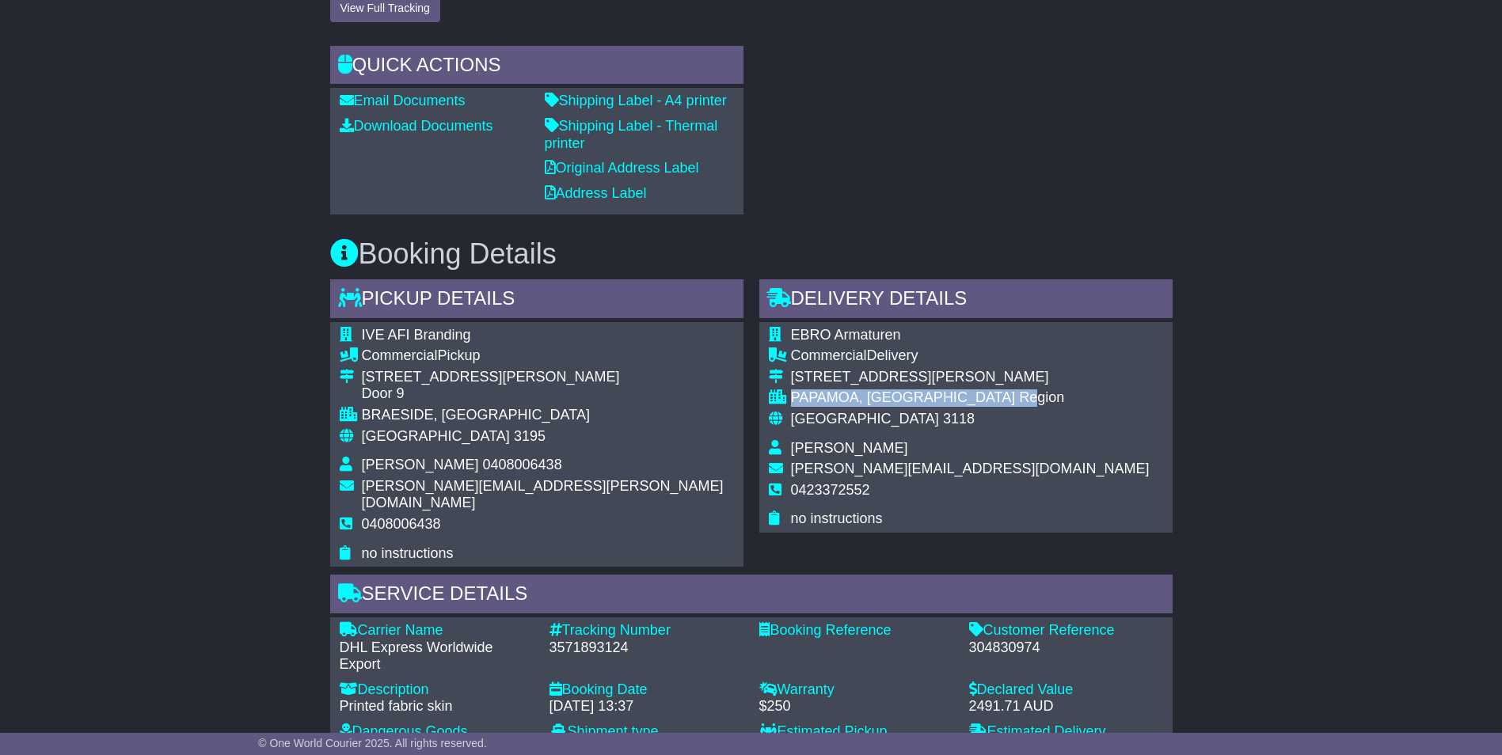
drag, startPoint x: 791, startPoint y: 401, endPoint x: 992, endPoint y: 398, distance: 201.1
click at [992, 398] on div "PAPAMOA, [GEOGRAPHIC_DATA] Region" at bounding box center [970, 397] width 359 height 17
copy div "PAPAMOA, [GEOGRAPHIC_DATA] Region"
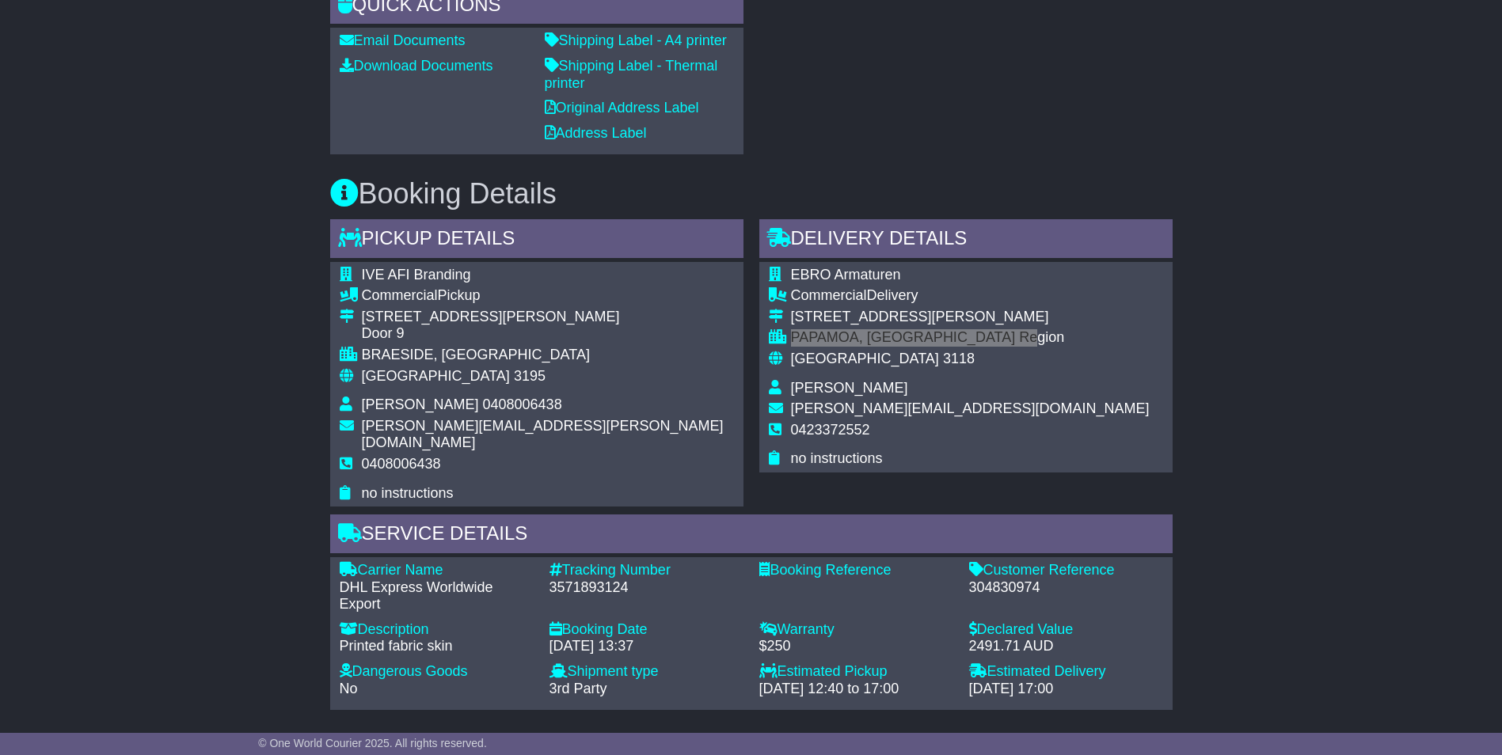
scroll to position [806, 0]
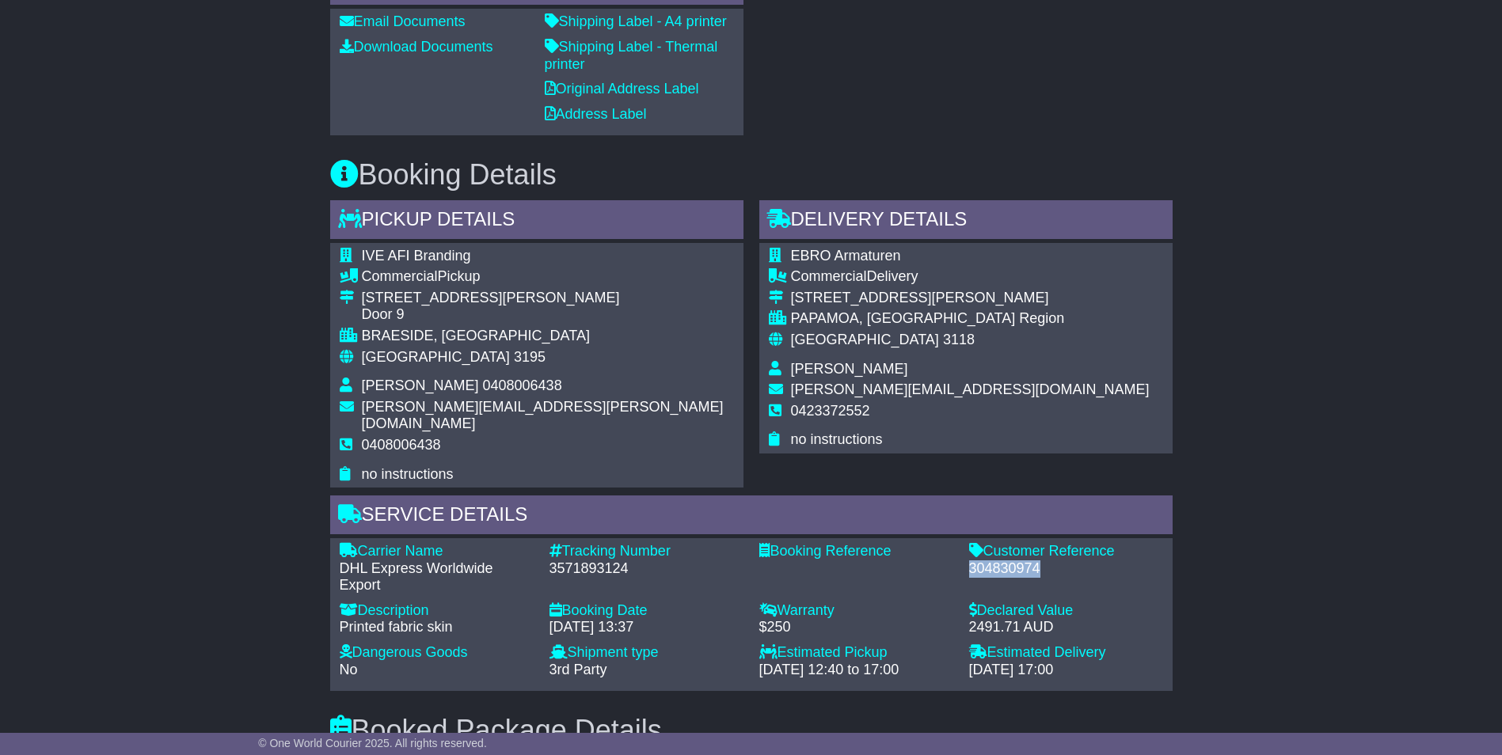
drag, startPoint x: 1050, startPoint y: 550, endPoint x: 968, endPoint y: 546, distance: 82.4
click at [969, 560] on div "304830974" at bounding box center [1066, 568] width 194 height 17
copy div "304830974"
drag, startPoint x: 643, startPoint y: 549, endPoint x: 553, endPoint y: 551, distance: 90.3
click at [553, 560] on div "3571893124" at bounding box center [646, 568] width 194 height 17
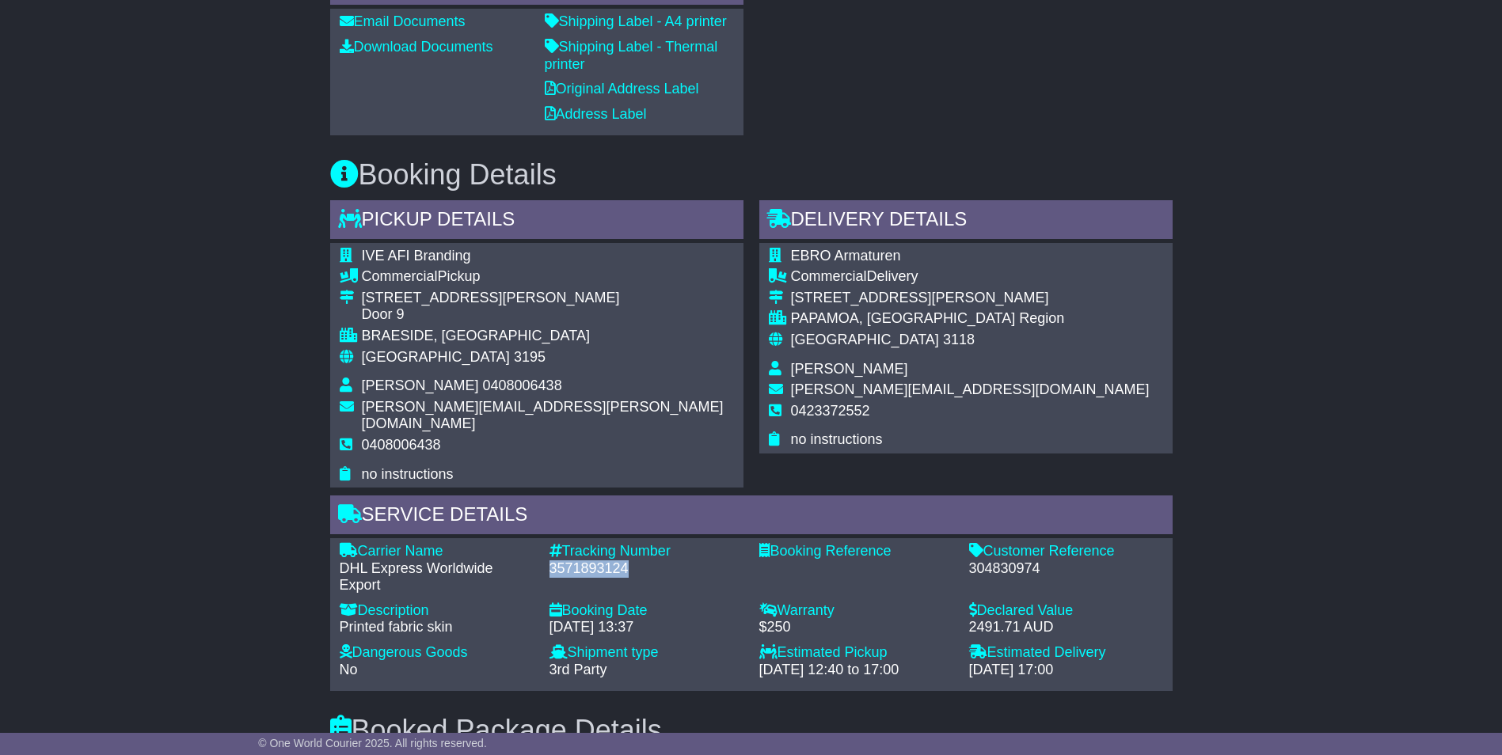
copy div "3571893124"
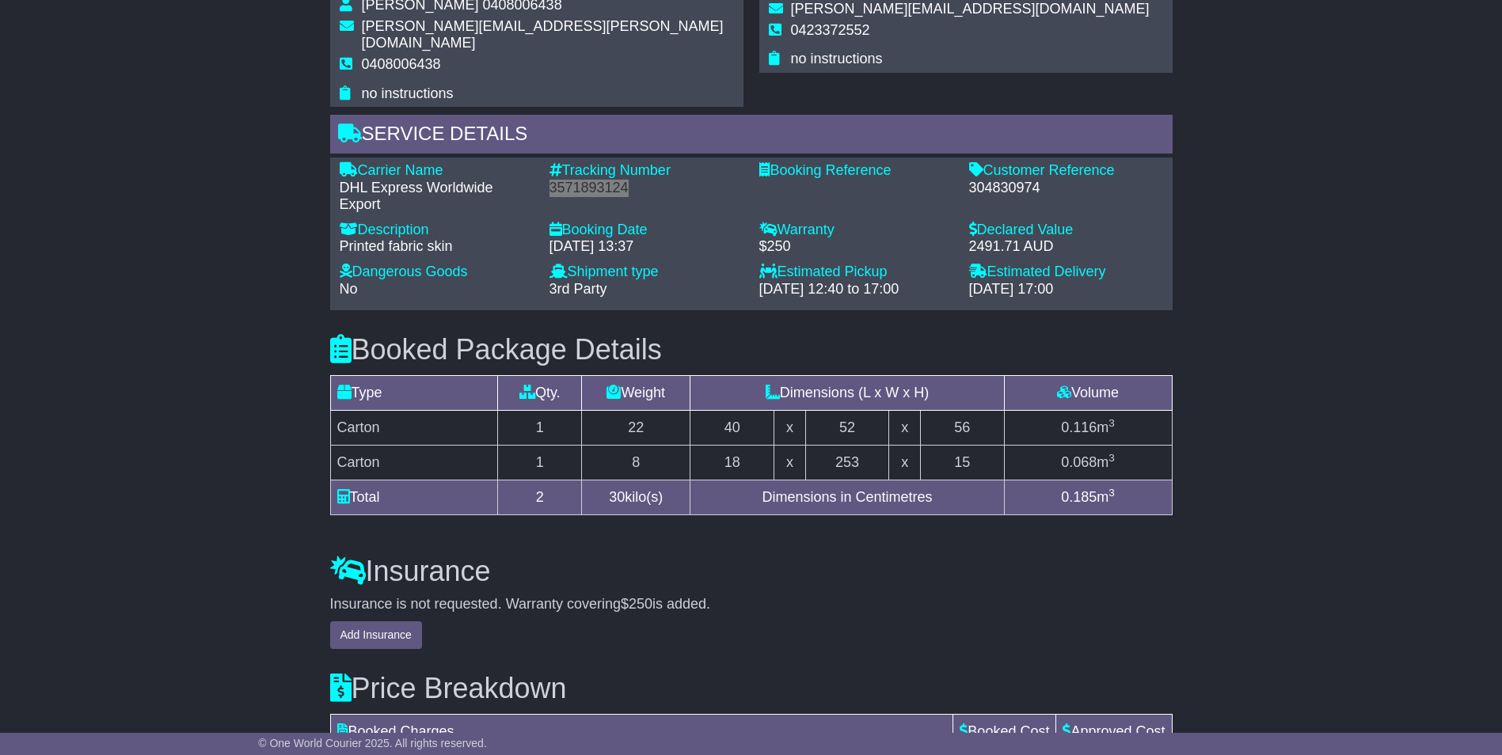
scroll to position [1360, 0]
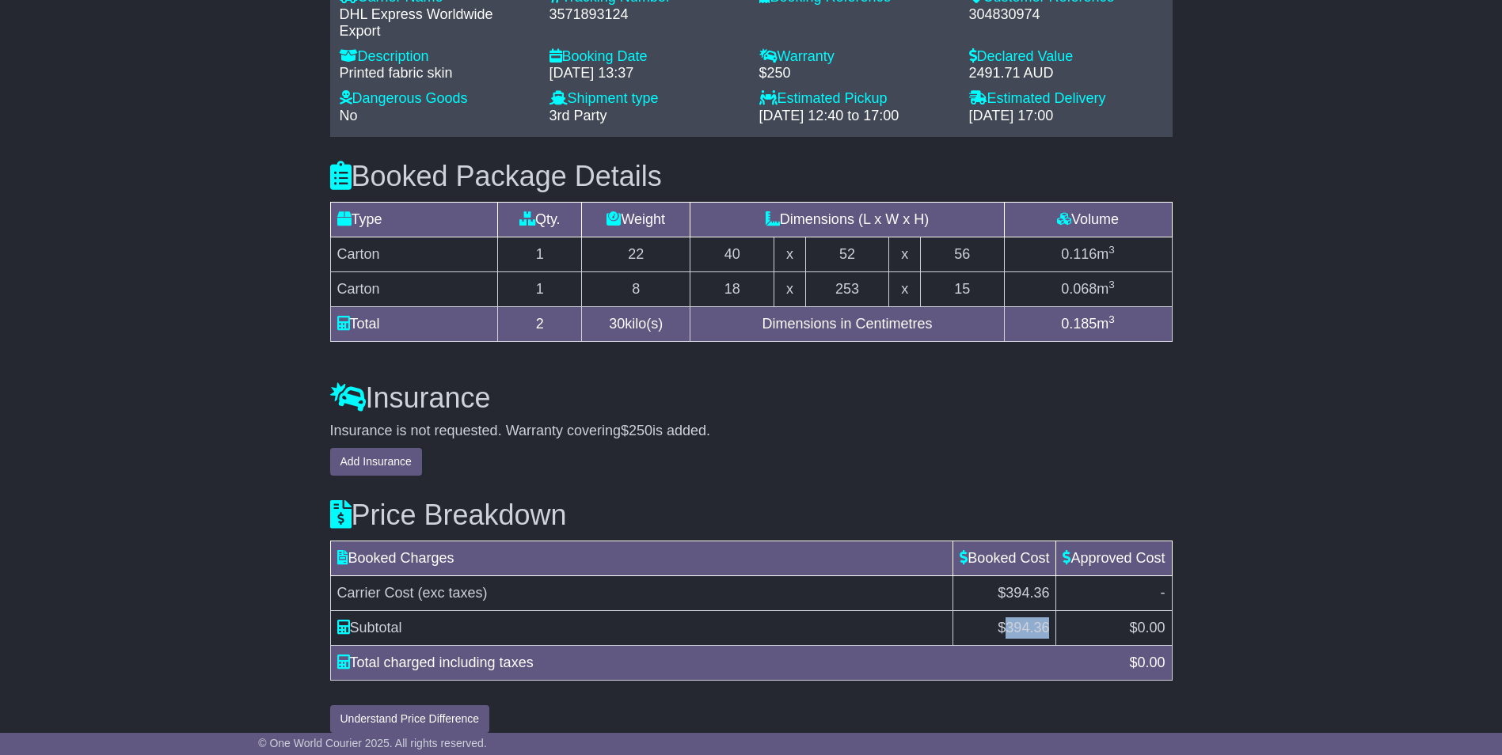
drag, startPoint x: 1004, startPoint y: 603, endPoint x: 1049, endPoint y: 608, distance: 45.4
click at [1049, 610] on td "$ 394.36" at bounding box center [1004, 627] width 103 height 35
copy span "394.36"
click at [1008, 610] on td "$ 394.36" at bounding box center [1004, 627] width 103 height 35
drag, startPoint x: 1011, startPoint y: 575, endPoint x: 1044, endPoint y: 575, distance: 33.2
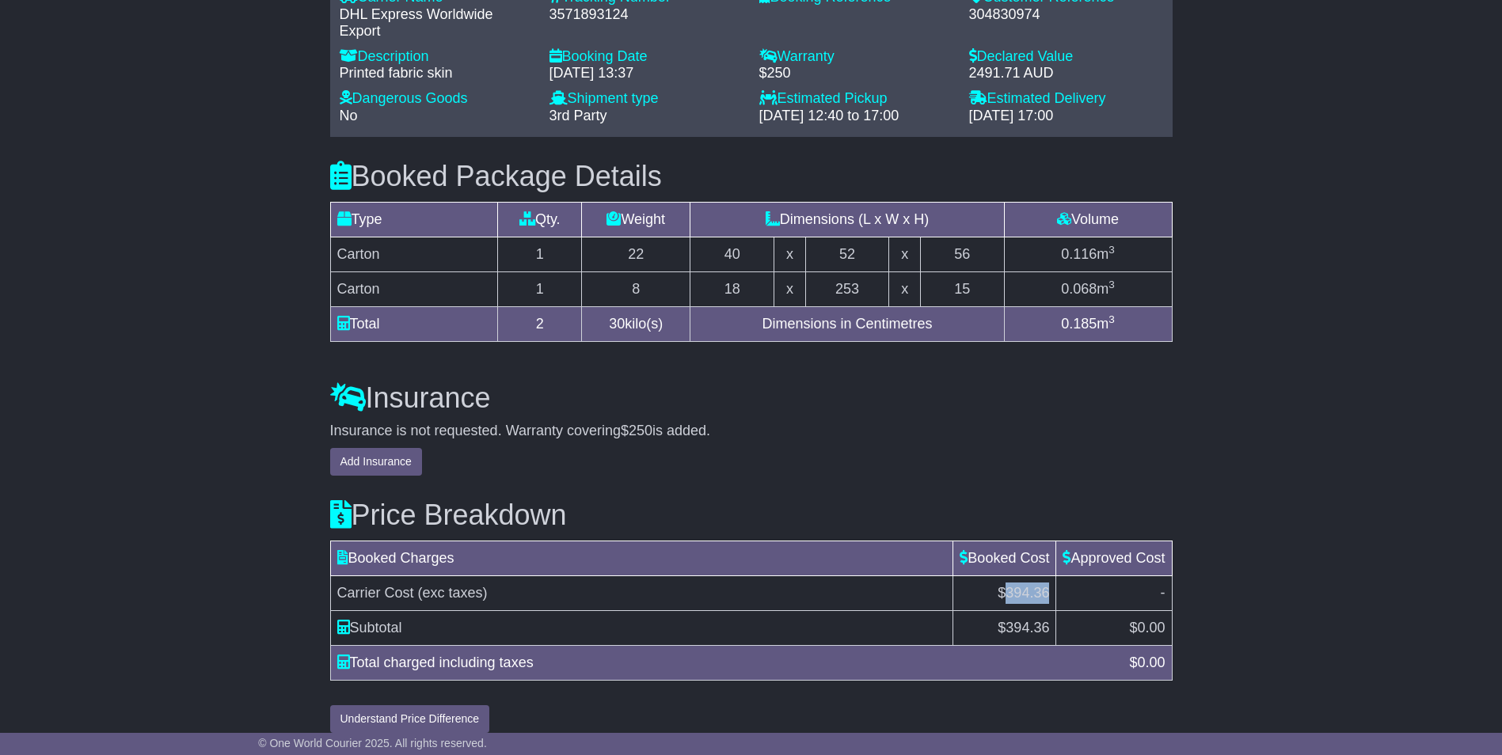
click at [1044, 585] on span "$394.36" at bounding box center [1022, 593] width 51 height 16
copy span "394.36"
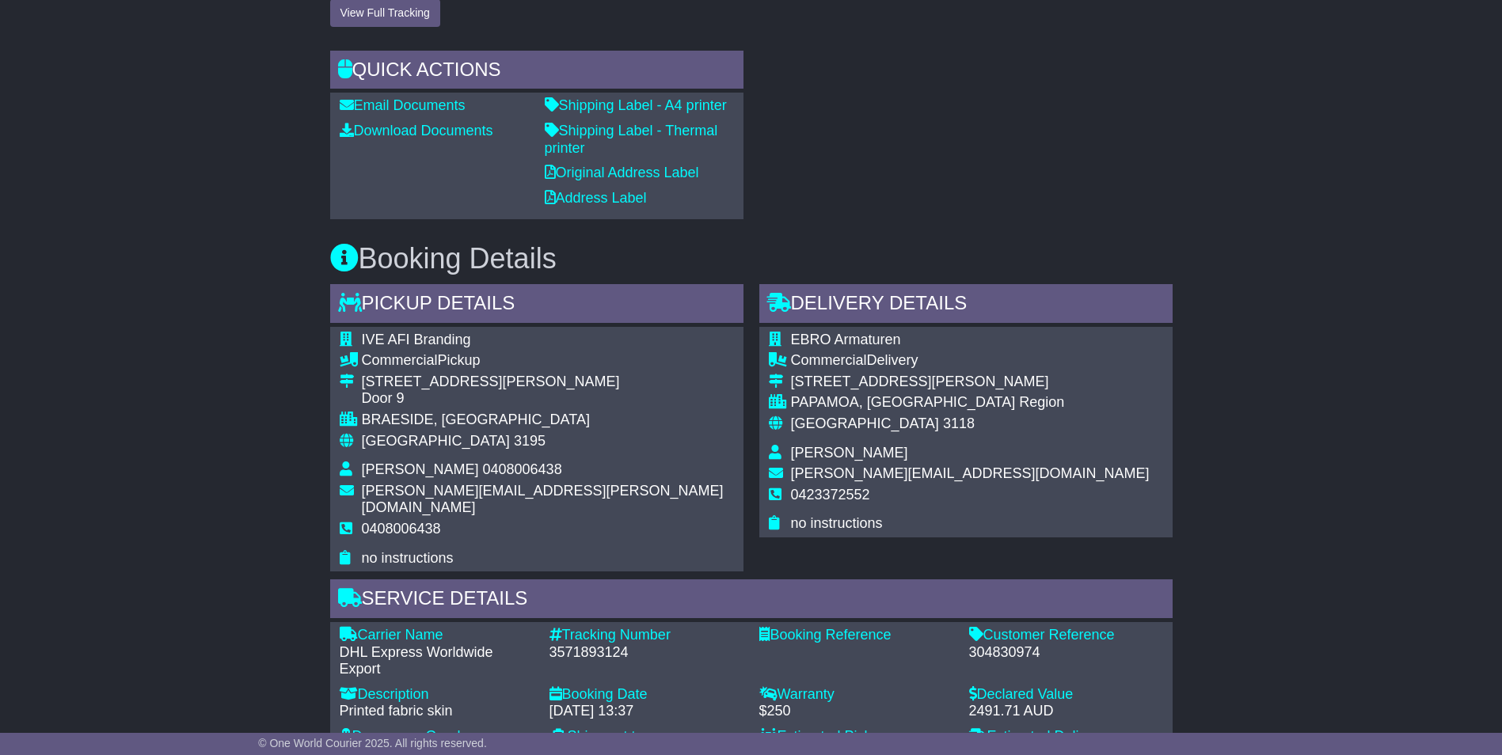
scroll to position [648, 0]
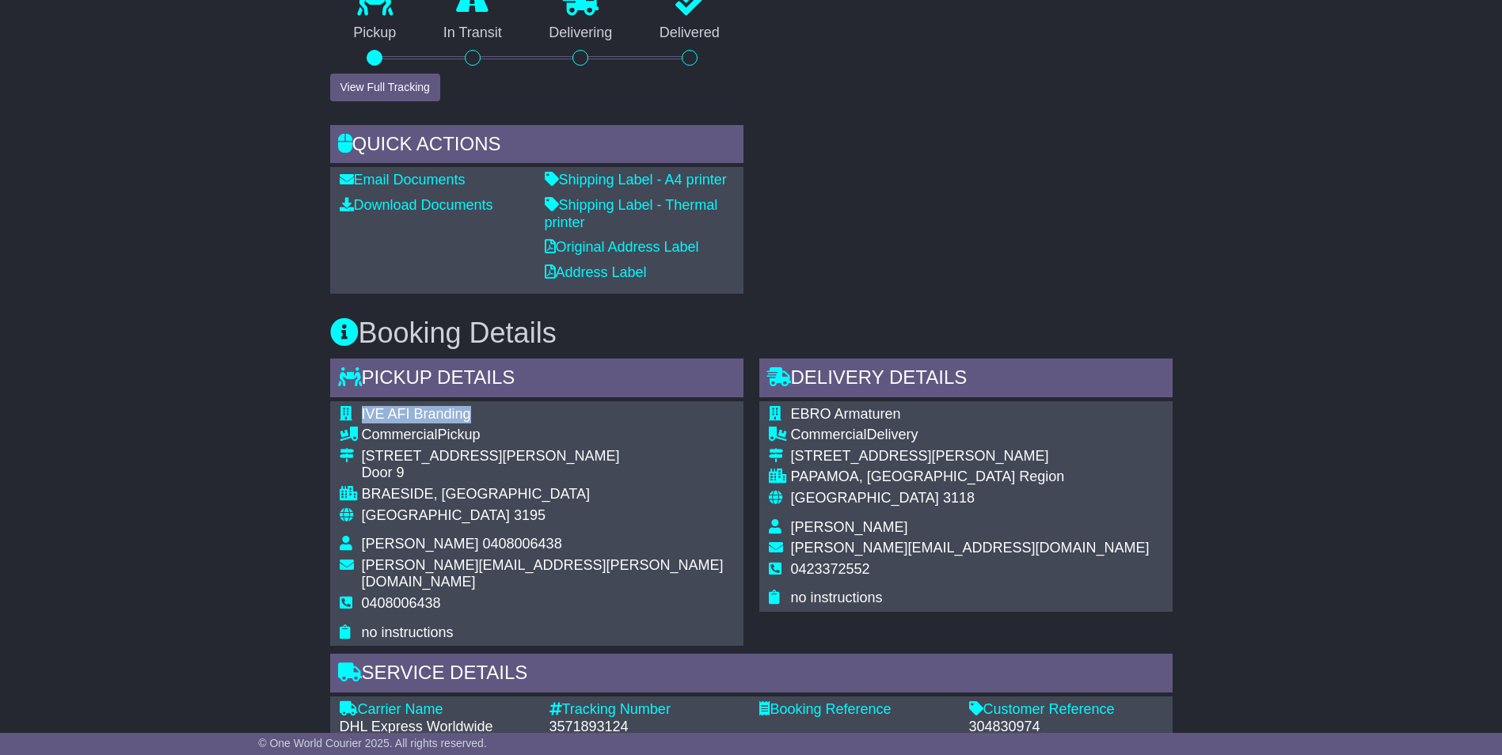
drag, startPoint x: 359, startPoint y: 414, endPoint x: 465, endPoint y: 420, distance: 106.2
click at [465, 420] on tr "IVE AFI Branding" at bounding box center [537, 416] width 394 height 21
copy tr "IVE AFI Branding"
drag, startPoint x: 361, startPoint y: 544, endPoint x: 449, endPoint y: 548, distance: 88.0
click at [449, 548] on span "[PERSON_NAME] 0408006438" at bounding box center [462, 544] width 200 height 16
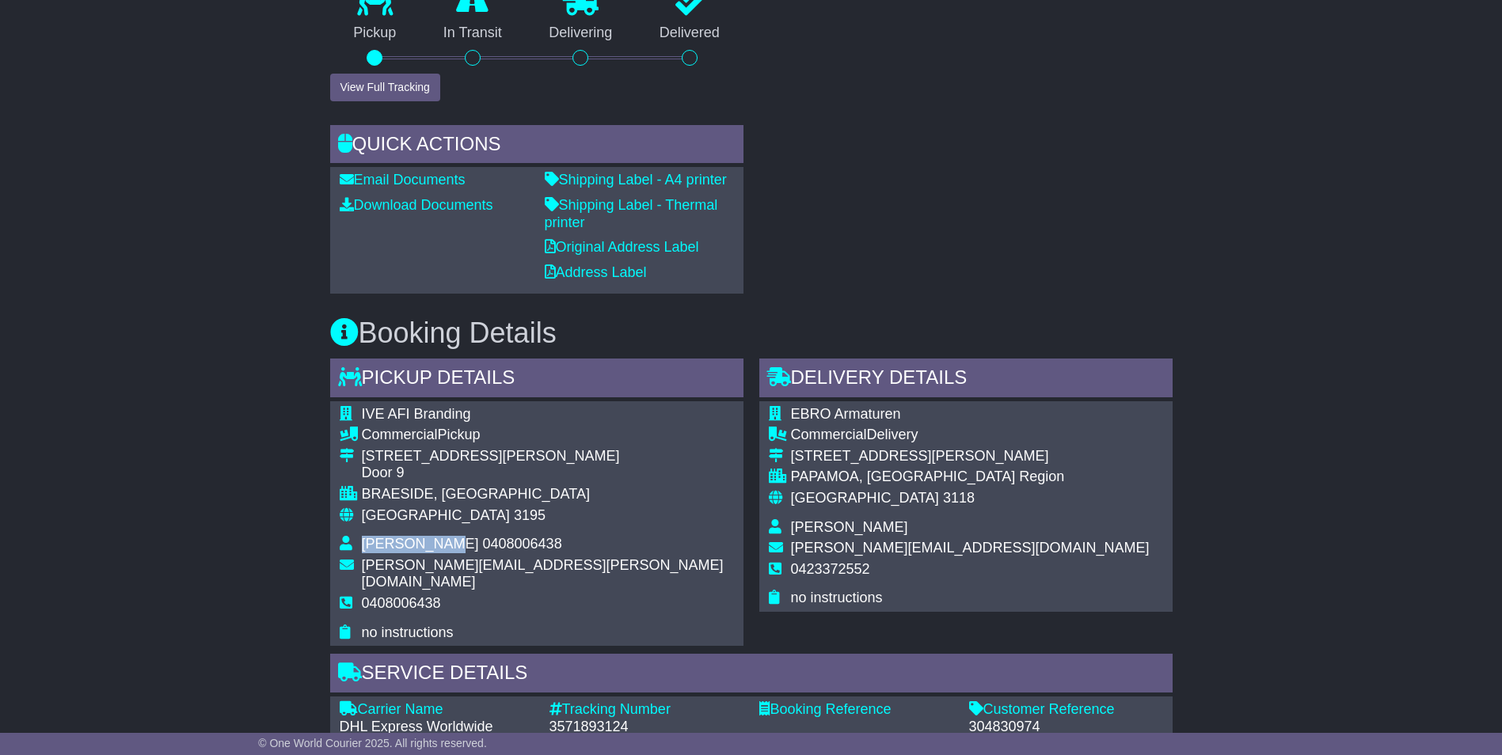
copy span "James Nowak"
drag, startPoint x: 458, startPoint y: 549, endPoint x: 553, endPoint y: 541, distance: 96.1
click at [553, 541] on td "[PERSON_NAME] 0408006438" at bounding box center [548, 546] width 372 height 21
drag, startPoint x: 361, startPoint y: 406, endPoint x: 491, endPoint y: 418, distance: 130.4
click at [491, 418] on td "IVE AFI Branding" at bounding box center [548, 416] width 372 height 21
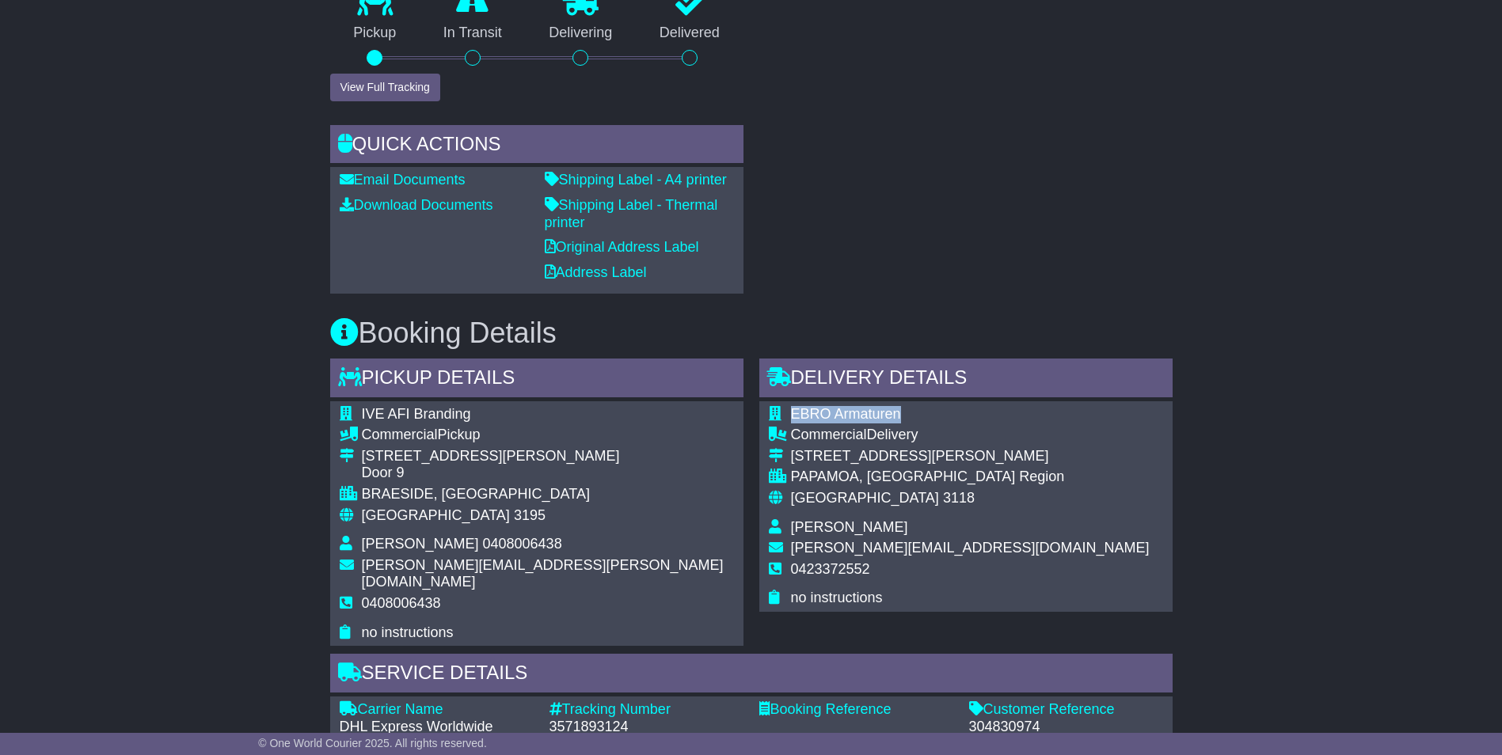
drag, startPoint x: 791, startPoint y: 410, endPoint x: 913, endPoint y: 420, distance: 123.1
click at [913, 420] on td "EBRO Armaturen" at bounding box center [970, 416] width 359 height 21
drag, startPoint x: 792, startPoint y: 527, endPoint x: 860, endPoint y: 527, distance: 68.1
click at [860, 527] on td "[PERSON_NAME]" at bounding box center [970, 529] width 359 height 21
drag, startPoint x: 872, startPoint y: 574, endPoint x: 885, endPoint y: 573, distance: 13.5
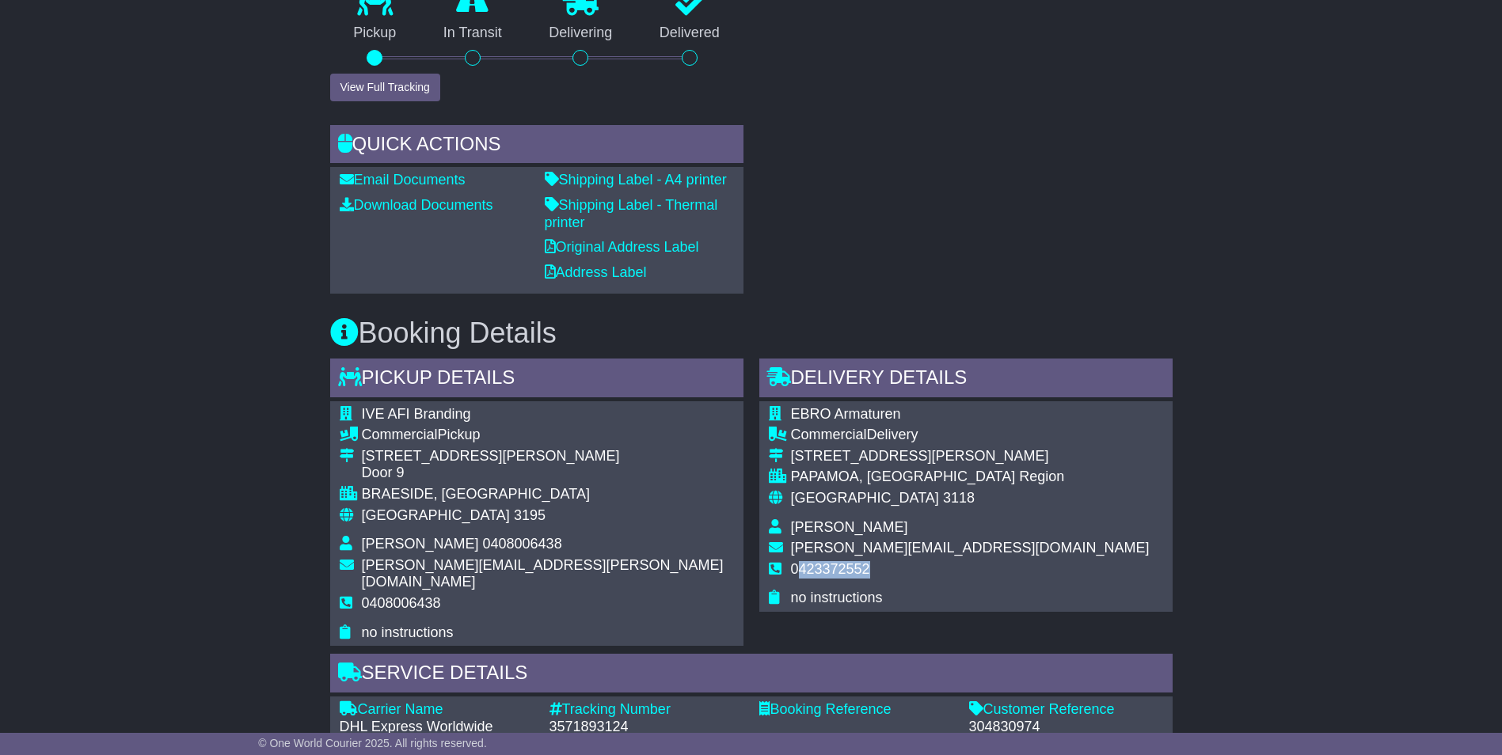
click at [885, 573] on td "0423372552" at bounding box center [970, 575] width 359 height 29
drag, startPoint x: 885, startPoint y: 573, endPoint x: 818, endPoint y: 575, distance: 67.3
click at [879, 572] on td "0423372552" at bounding box center [970, 575] width 359 height 29
drag, startPoint x: 800, startPoint y: 568, endPoint x: 902, endPoint y: 568, distance: 101.3
click at [902, 568] on td "0423372552" at bounding box center [970, 575] width 359 height 29
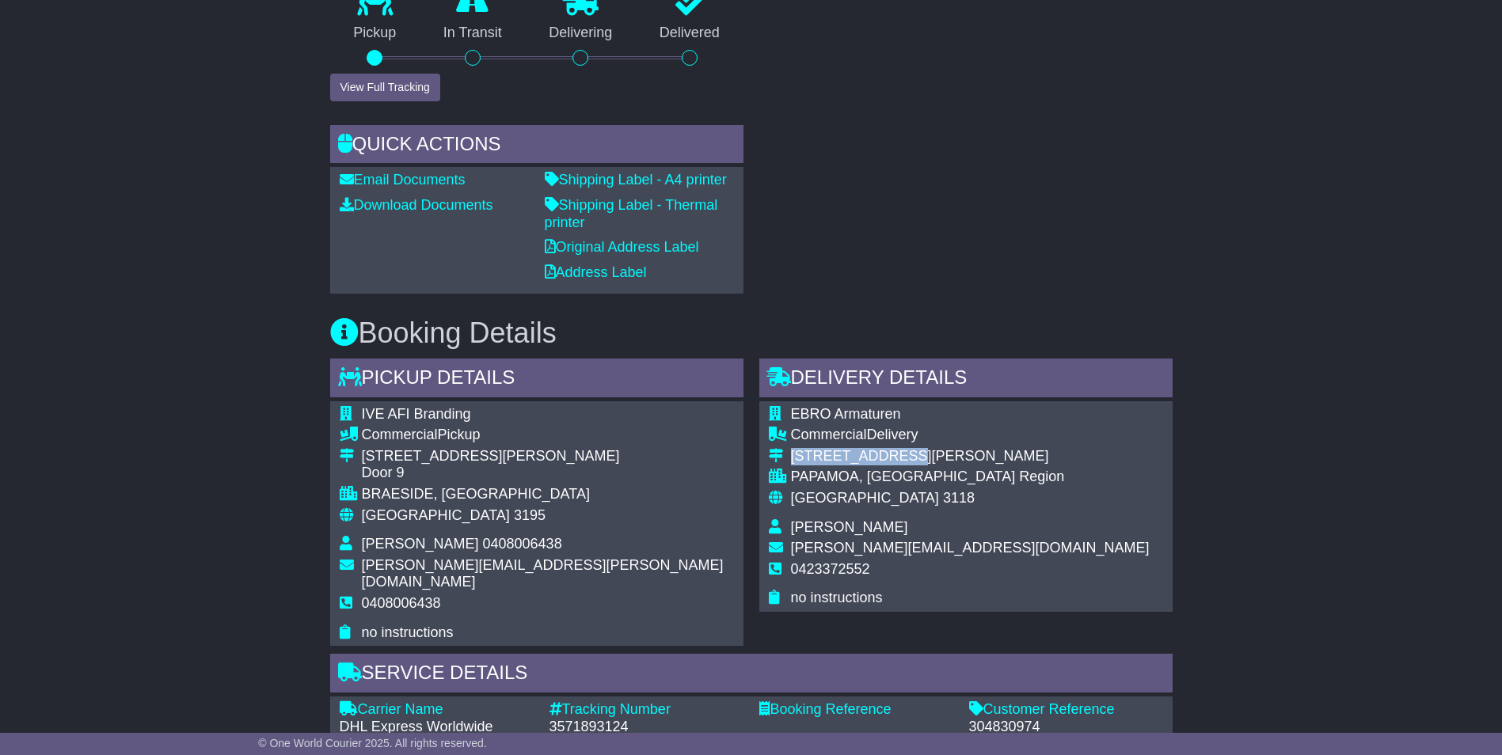
drag, startPoint x: 792, startPoint y: 458, endPoint x: 895, endPoint y: 455, distance: 103.7
click at [895, 455] on div "[STREET_ADDRESS][PERSON_NAME]" at bounding box center [970, 456] width 359 height 17
drag, startPoint x: 792, startPoint y: 471, endPoint x: 1013, endPoint y: 476, distance: 221.7
click at [1013, 476] on div "EBRO Armaturen Commercial Delivery 130 Parton Road PAPAMOA, Bay of Plenty Regio…" at bounding box center [965, 506] width 413 height 211
click at [828, 486] on div "PAPAMOA, [GEOGRAPHIC_DATA] Region" at bounding box center [970, 477] width 359 height 17
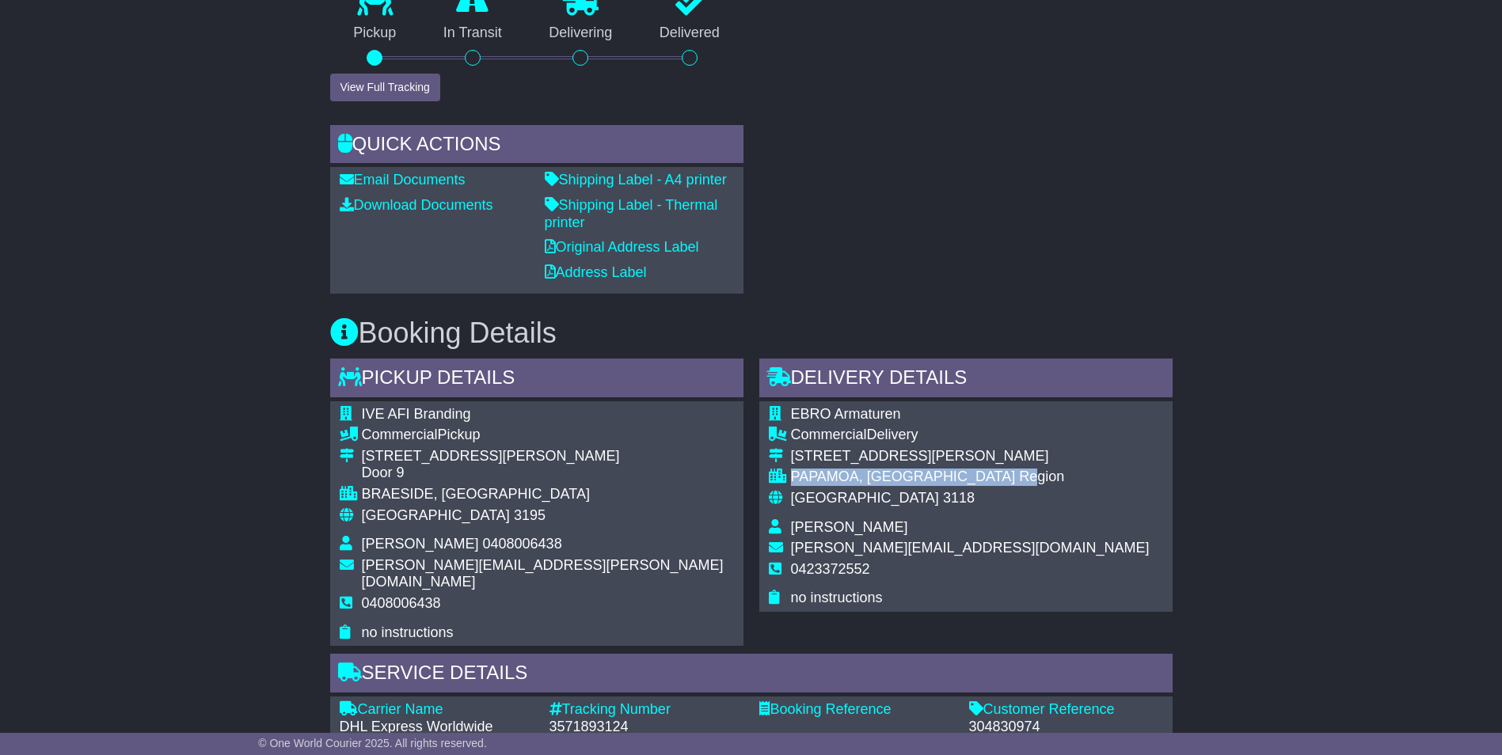
drag, startPoint x: 793, startPoint y: 476, endPoint x: 990, endPoint y: 477, distance: 197.1
click at [990, 477] on div "PAPAMOA, [GEOGRAPHIC_DATA] Region" at bounding box center [970, 477] width 359 height 17
drag, startPoint x: 790, startPoint y: 497, endPoint x: 874, endPoint y: 497, distance: 83.9
click at [874, 497] on div "New Zealand 3118" at bounding box center [970, 498] width 359 height 17
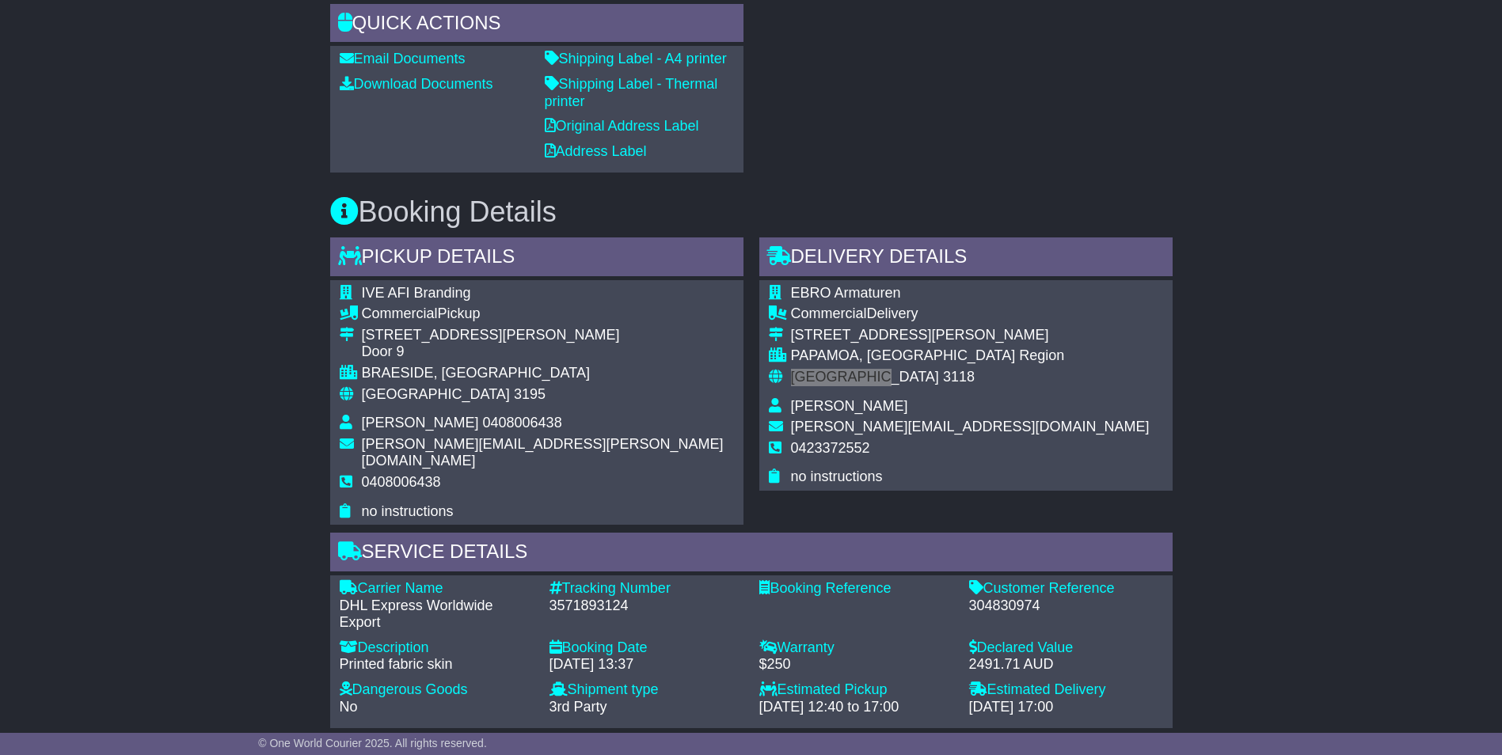
scroll to position [1122, 0]
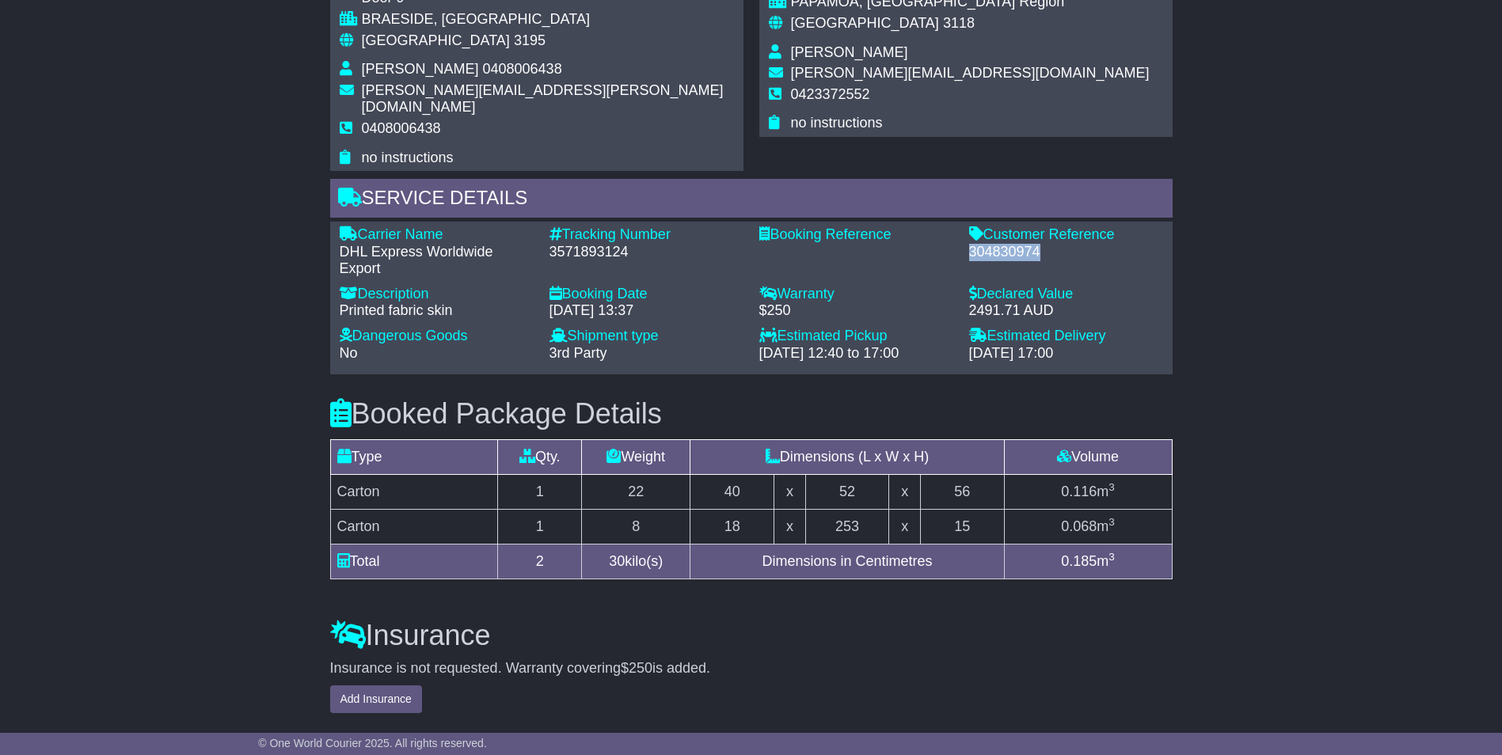
drag, startPoint x: 976, startPoint y: 232, endPoint x: 1040, endPoint y: 234, distance: 64.2
click at [1040, 234] on div "Customer Reference - 304830974" at bounding box center [1066, 251] width 210 height 51
drag, startPoint x: 543, startPoint y: 234, endPoint x: 649, endPoint y: 235, distance: 106.1
click at [649, 235] on div "Tracking Number - 3571893124" at bounding box center [646, 251] width 210 height 51
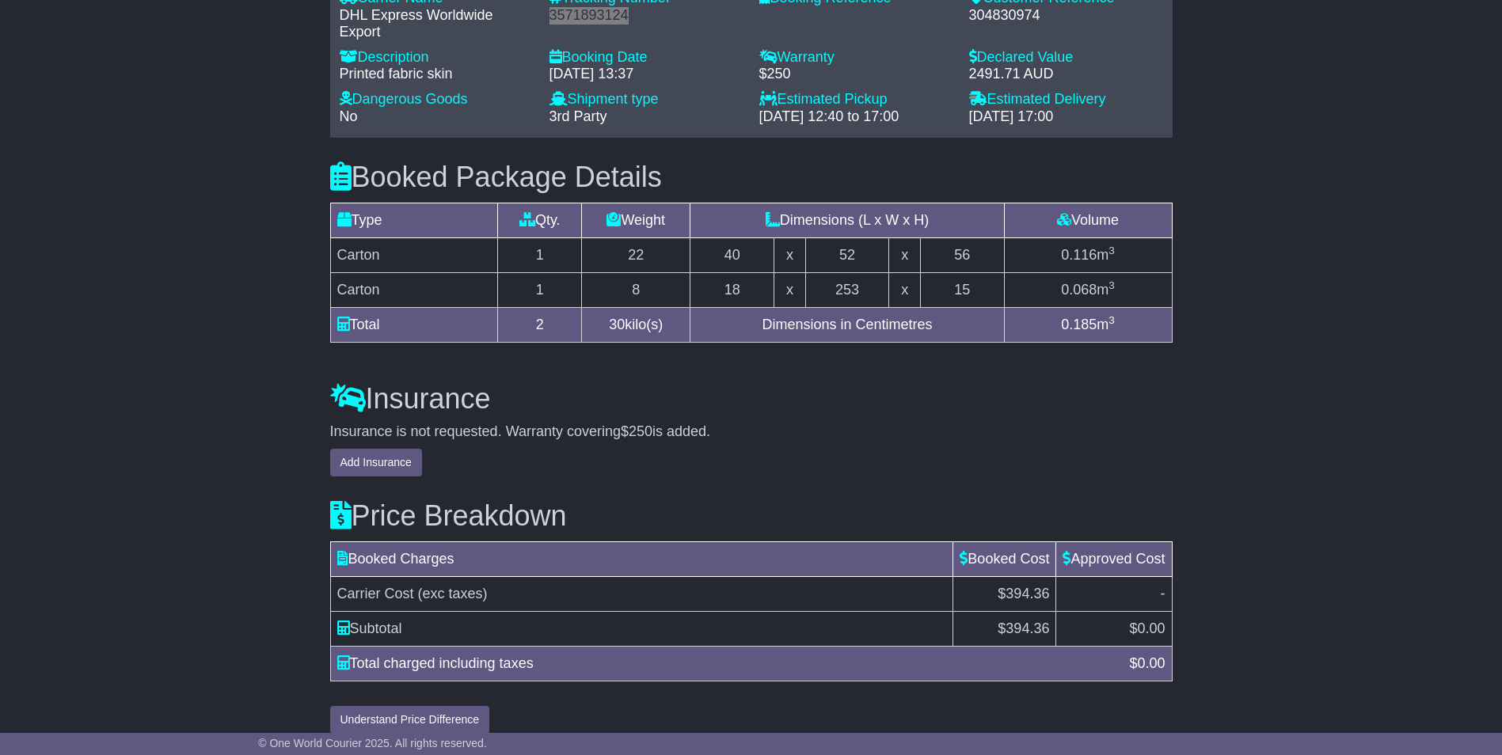
scroll to position [1360, 0]
drag, startPoint x: 1005, startPoint y: 604, endPoint x: 1050, endPoint y: 603, distance: 44.3
click at [1050, 610] on td "$ 394.36" at bounding box center [1004, 627] width 103 height 35
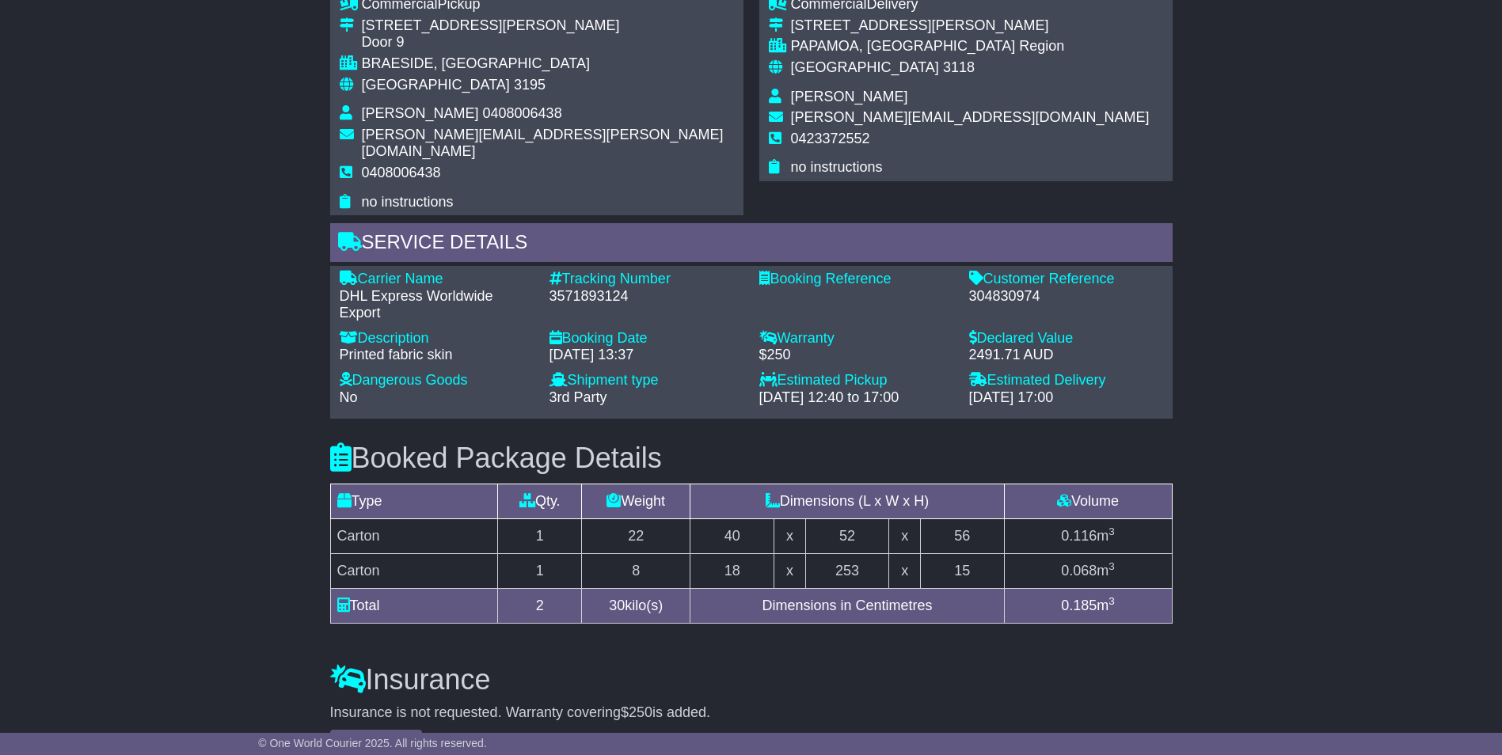
scroll to position [806, 0]
